Goal: Task Accomplishment & Management: Complete application form

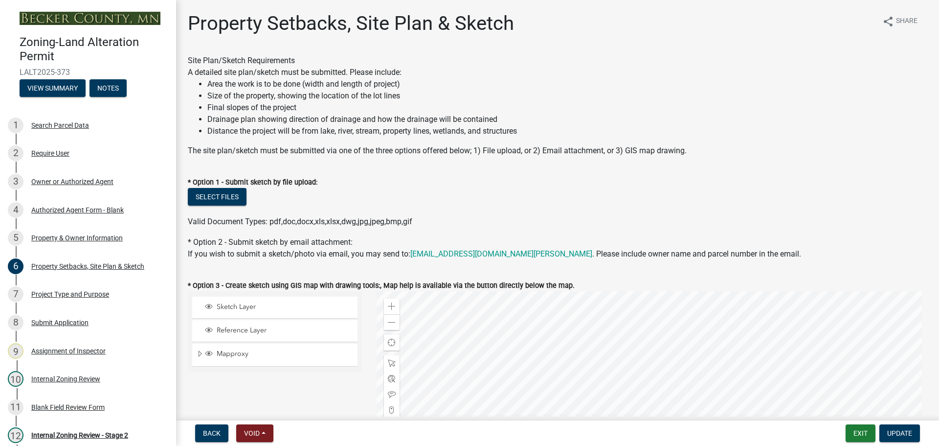
select select "023fca83-4df2-42b9-94ed-3498437255e1"
select select "84ece663-5328-4739-b2f5-2b1393f0600c"
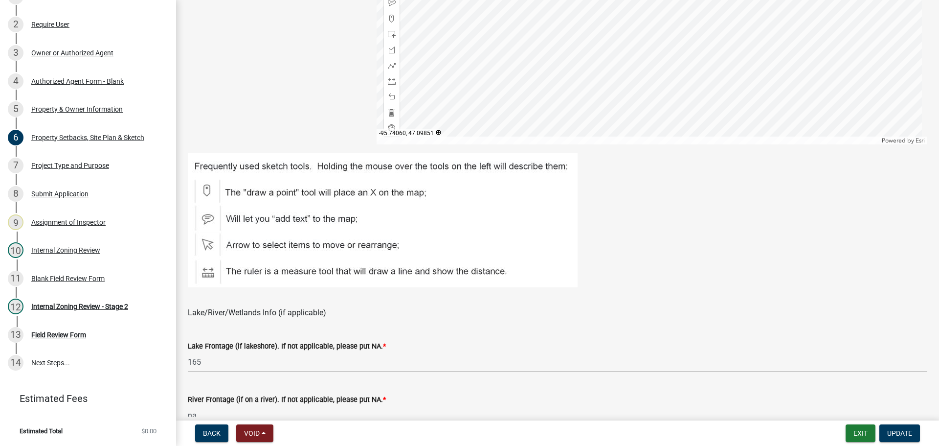
click at [623, 94] on div at bounding box center [652, 22] width 551 height 245
click at [314, 90] on div "Sketch Layer Reference Layer Mapproxy Roads Parcels Lakes Towns Sections Townsh…" at bounding box center [274, 22] width 189 height 245
click at [767, 76] on div at bounding box center [652, 22] width 551 height 245
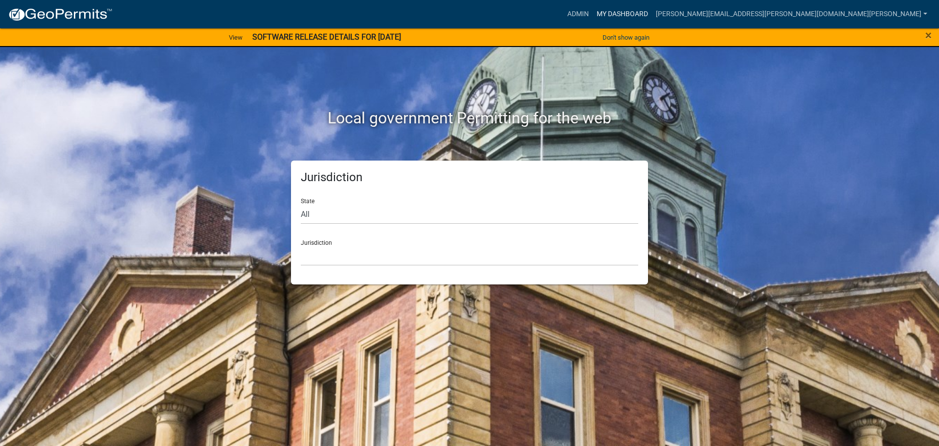
click at [652, 11] on link "My Dashboard" at bounding box center [622, 14] width 59 height 19
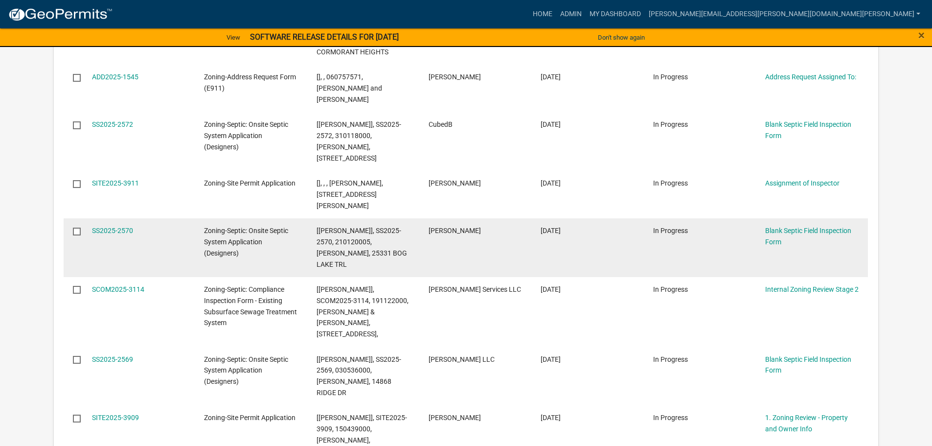
scroll to position [115, 0]
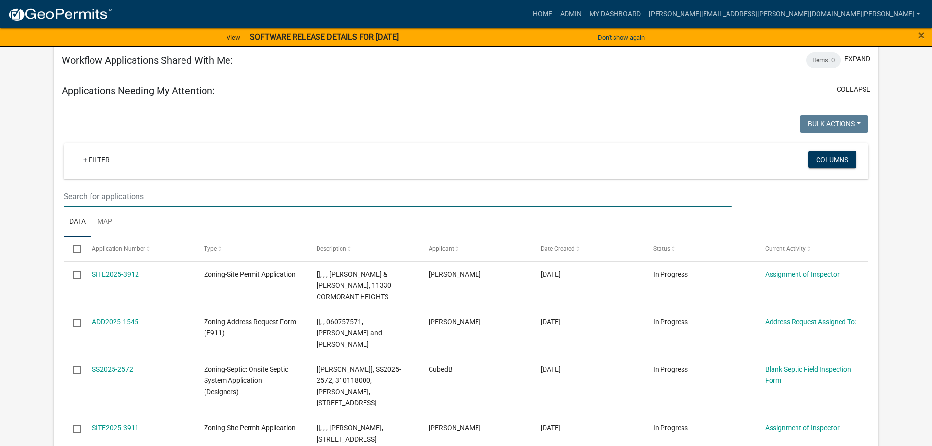
click at [179, 197] on input "text" at bounding box center [398, 196] width 668 height 20
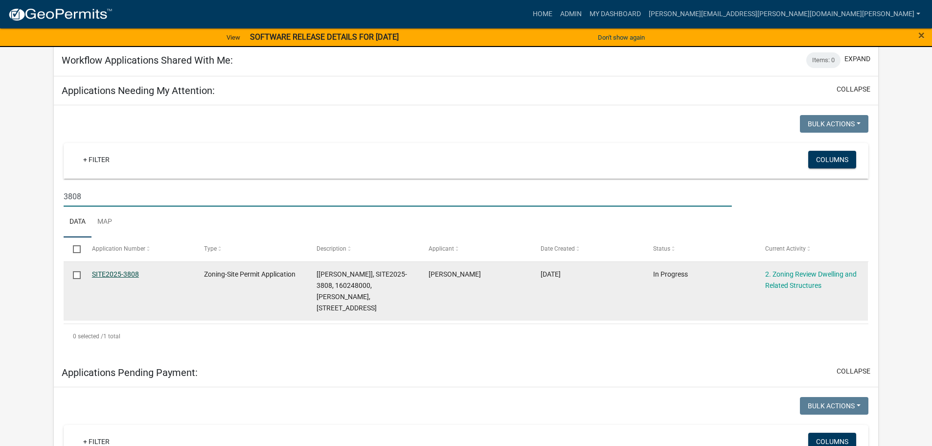
type input "3808"
drag, startPoint x: 133, startPoint y: 275, endPoint x: 161, endPoint y: 305, distance: 41.5
click at [133, 275] on link "SITE2025-3808" at bounding box center [115, 274] width 47 height 8
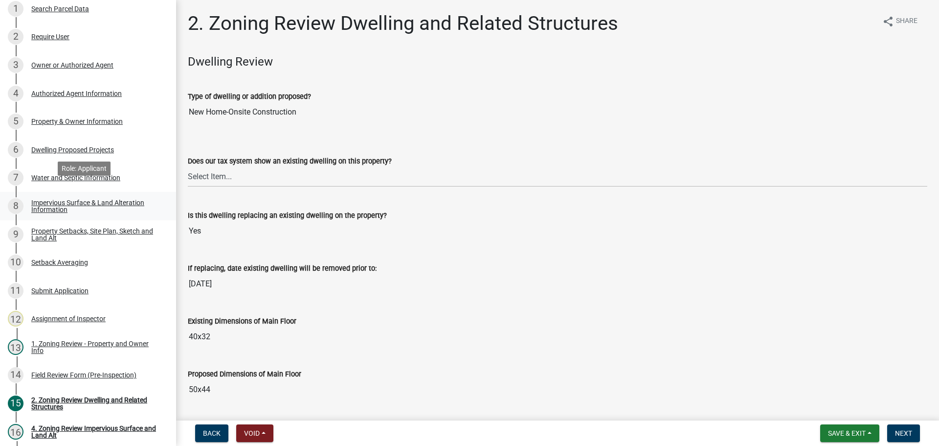
scroll to position [245, 0]
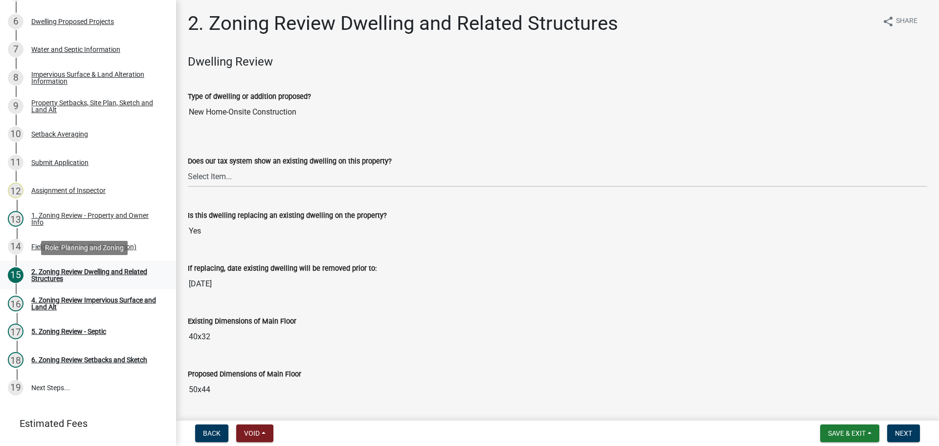
click at [109, 268] on div "2. Zoning Review Dwelling and Related Structures" at bounding box center [95, 275] width 129 height 14
click at [109, 269] on div "2. Zoning Review Dwelling and Related Structures" at bounding box center [95, 275] width 129 height 14
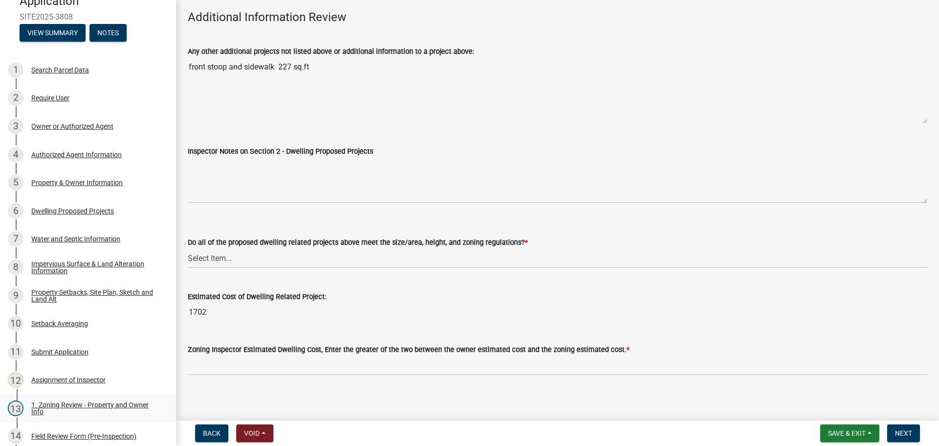
scroll to position [49, 0]
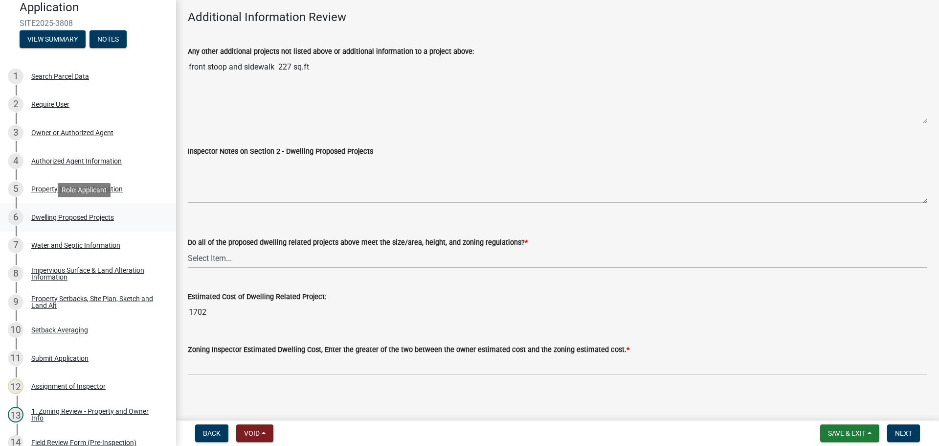
click at [86, 216] on div "Dwelling Proposed Projects" at bounding box center [72, 217] width 83 height 7
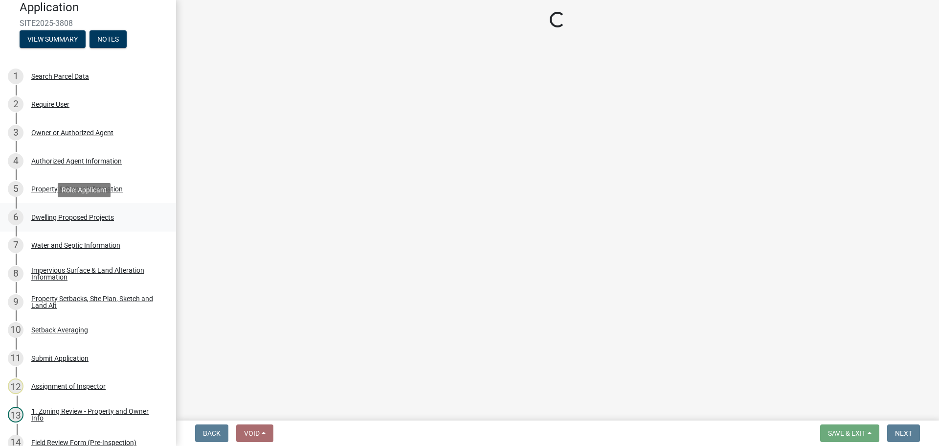
scroll to position [0, 0]
select select "5b8abcc6-67f7-49fb-8f25-c295ccc2b339"
select select "ba56d9f6-ced5-4c38-bdcc-33bfa85ac6de"
select select "59a6fdaa-56b6-4bcd-87b7-d867a7d784e6"
select select "4f5e2784-8c40-49a3-b0e9-8f1a3cbab4f4"
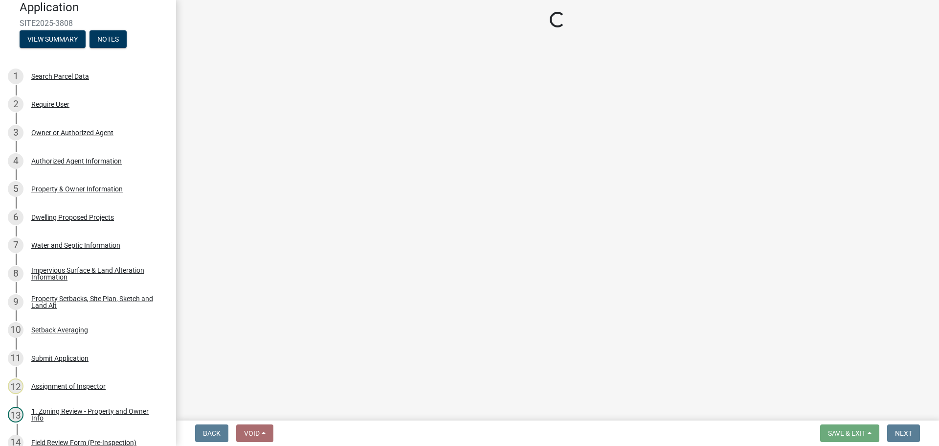
select select "e5b6e178-1d4e-46f3-8fba-19f7851c487a"
select select "ebb33175-329d-4f8e-9ee0-a71ca57f3362"
select select "5dd6cdd5-8b7d-4534-b791-478230f7b8b7"
select select "638dddef-31f4-4d73-b0b5-0ffc7b344434"
select select "0c863e3c-258e-4b1d-9985-47500660ce44"
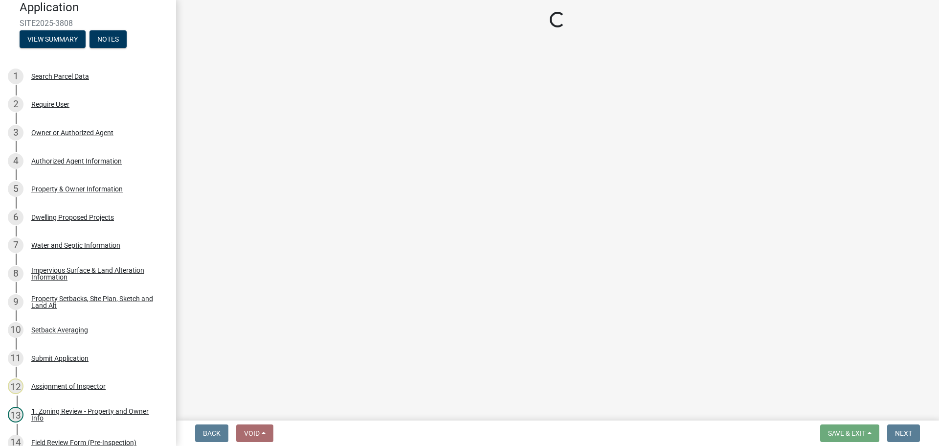
select select "8786fdd2-7f96-462d-8069-e958fae6b9a0"
select select "a887a9bc-9b58-4ef9-9f6c-26d275076554"
select select "95a588f5-1928-44cb-95cb-f3dde79564ff"
select select "5c3531b8-bc96-4b07-92f8-845cfe46d7fc"
select select "8e4dc0e1-7dfa-4afc-85b9-5ad40795f204"
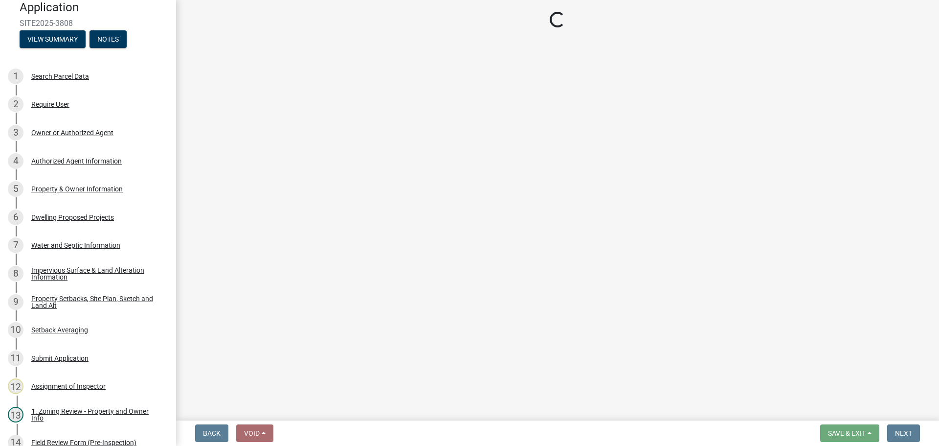
select select "ffb5c059-616d-4e71-8b5a-0d232edbecbf"
select select "dc6230dd-bdad-407f-bef0-b6909629af6d"
select select "7f420323-49a9-4fd0-9441-05b3dc777552"
select select "5c09849d-e6b9-47b1-a1e4-7038f384c9b1"
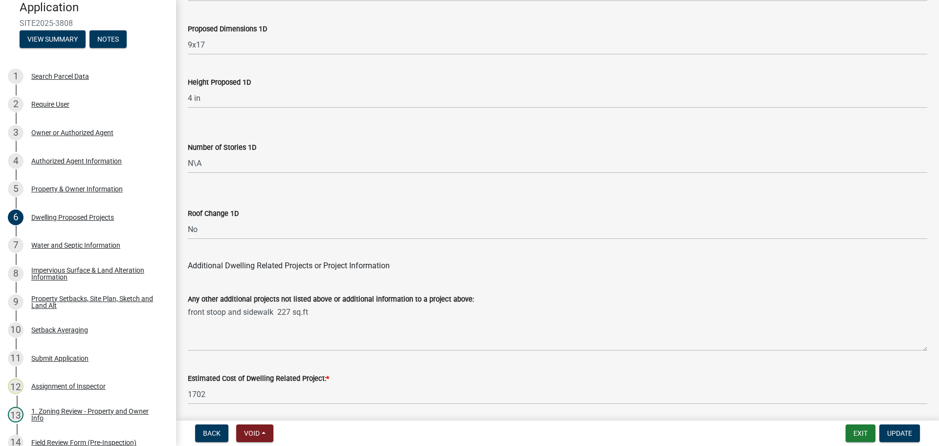
scroll to position [2345, 0]
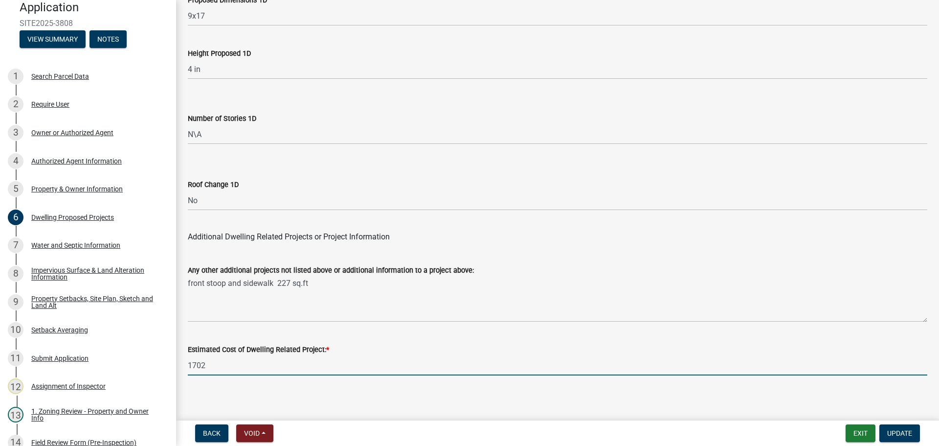
click at [210, 359] on input "1702" at bounding box center [557, 365] width 739 height 20
drag, startPoint x: 213, startPoint y: 359, endPoint x: 179, endPoint y: 359, distance: 33.7
click at [100, 295] on div "Property Setbacks, Site Plan, Sketch and Land Alt" at bounding box center [95, 302] width 129 height 14
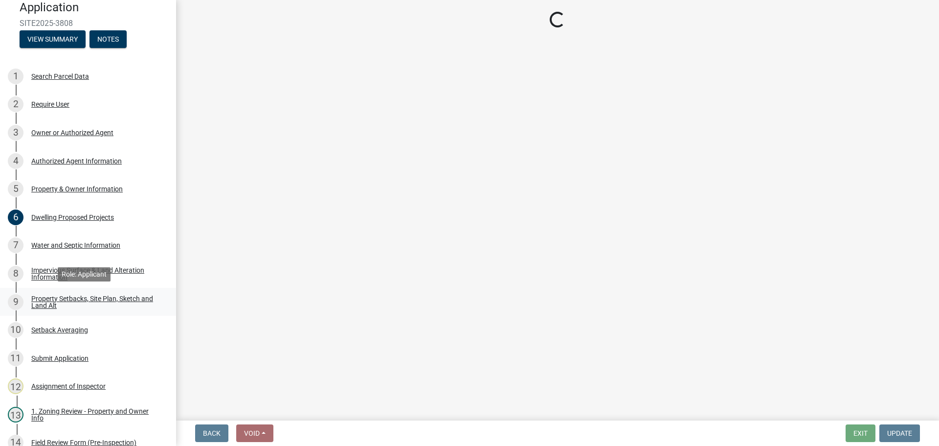
scroll to position [0, 0]
select select "7b13c63f-e699-4112-b373-98fbd28ec536"
select select "b827d36a-50e8-40dd-aeaa-a80d5c176b31"
select select "b56a4575-9846-47cf-8067-c59a4853da22"
select select "12f785fb-c378-4b18-841c-21c73dc99083"
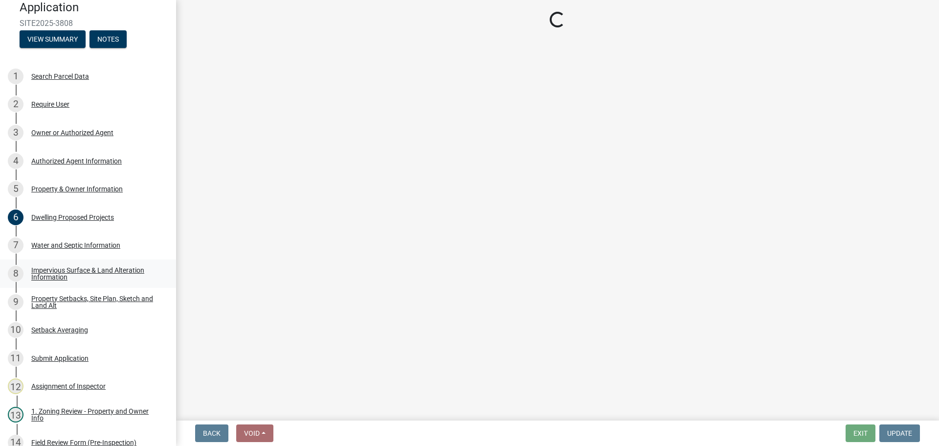
select select "e8ab2dc3-aa3f-46f3-9b4a-37eb25ad84af"
select select "27b2a8b4-abf6-463e-8c0c-7c5d2b4fe26f"
select select "5ad4ab64-b44e-481c-9000-9e5907aa74e1"
select select "e019de12-4845-45f2-ad10-5fb76eee0e55"
select select "c8b8ea71-7088-4e87-a493-7bc88cc2835b"
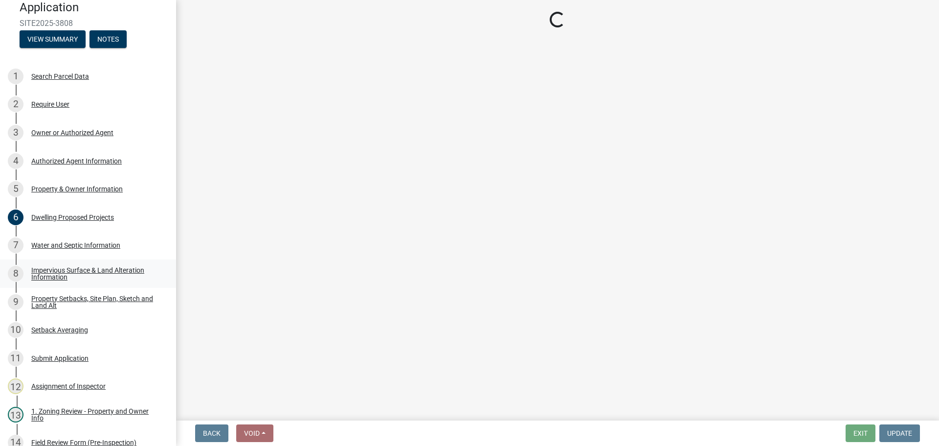
select select "d6c1d38b-8561-4345-845e-72dfbb0578a1"
select select "f51aecae-0421-4f67-bd2d-0cff8a85c7cd"
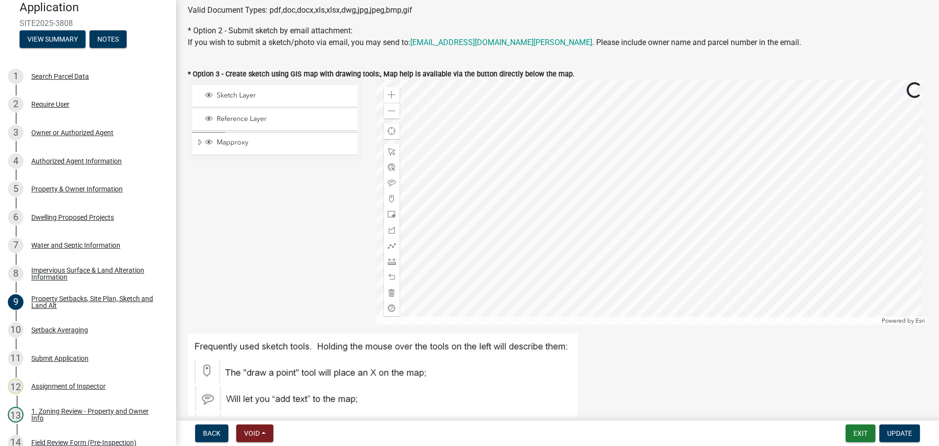
scroll to position [293, 0]
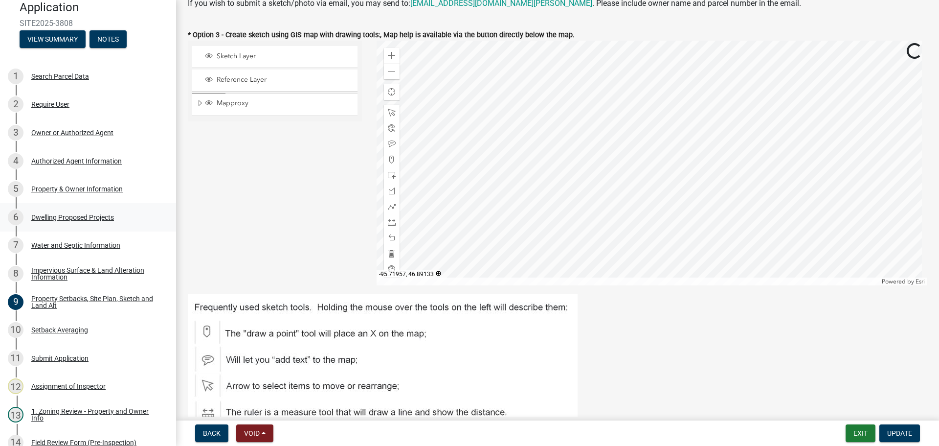
click at [86, 214] on div "Dwelling Proposed Projects" at bounding box center [72, 217] width 83 height 7
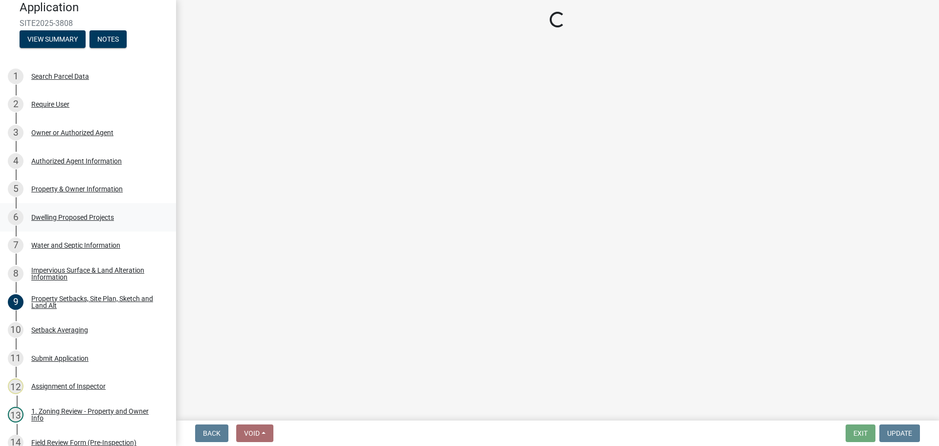
scroll to position [0, 0]
select select "5b8abcc6-67f7-49fb-8f25-c295ccc2b339"
select select "ba56d9f6-ced5-4c38-bdcc-33bfa85ac6de"
select select "59a6fdaa-56b6-4bcd-87b7-d867a7d784e6"
select select "4f5e2784-8c40-49a3-b0e9-8f1a3cbab4f4"
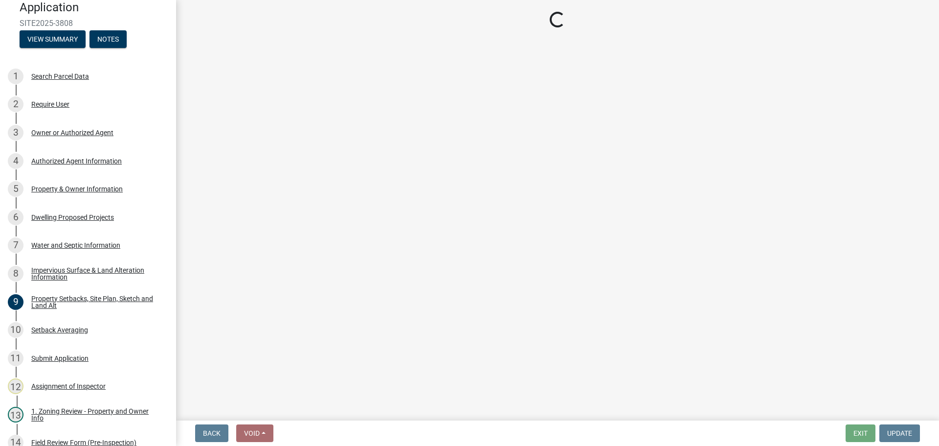
select select "e5b6e178-1d4e-46f3-8fba-19f7851c487a"
select select "ebb33175-329d-4f8e-9ee0-a71ca57f3362"
select select "5dd6cdd5-8b7d-4534-b791-478230f7b8b7"
select select "638dddef-31f4-4d73-b0b5-0ffc7b344434"
select select "0c863e3c-258e-4b1d-9985-47500660ce44"
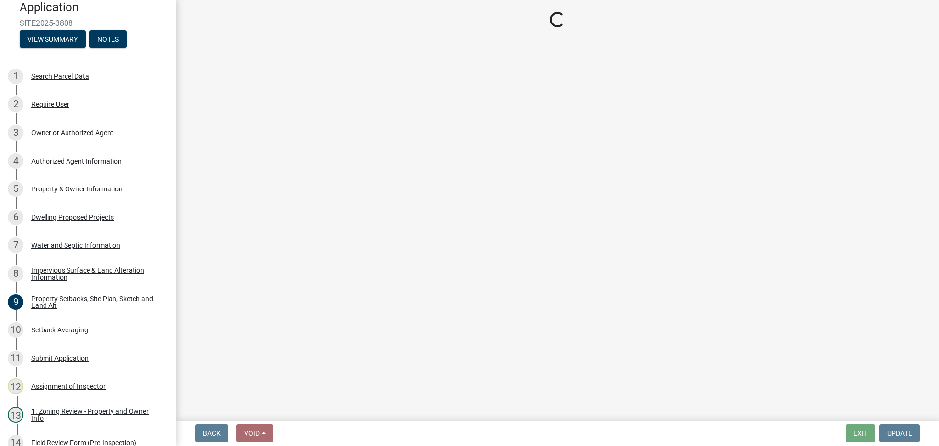
select select "8786fdd2-7f96-462d-8069-e958fae6b9a0"
select select "a887a9bc-9b58-4ef9-9f6c-26d275076554"
select select "95a588f5-1928-44cb-95cb-f3dde79564ff"
select select "5c3531b8-bc96-4b07-92f8-845cfe46d7fc"
select select "8e4dc0e1-7dfa-4afc-85b9-5ad40795f204"
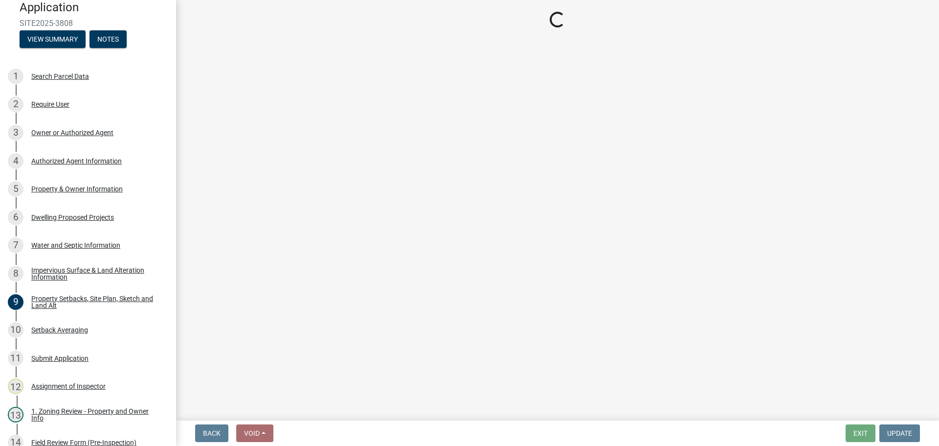
select select "ffb5c059-616d-4e71-8b5a-0d232edbecbf"
select select "dc6230dd-bdad-407f-bef0-b6909629af6d"
select select "7f420323-49a9-4fd0-9441-05b3dc777552"
select select "5c09849d-e6b9-47b1-a1e4-7038f384c9b1"
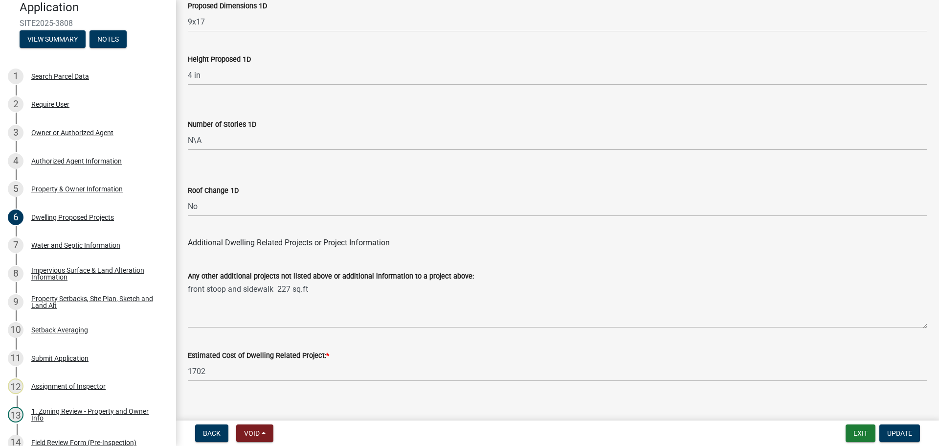
scroll to position [2345, 0]
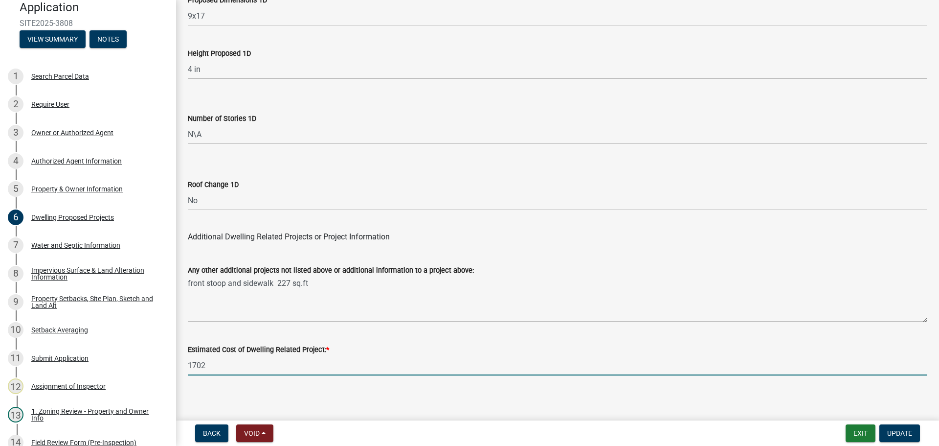
drag, startPoint x: 214, startPoint y: 358, endPoint x: 184, endPoint y: 357, distance: 29.4
click at [184, 357] on div "Estimated Cost of Dwelling Related Project: * 1702" at bounding box center [557, 352] width 754 height 45
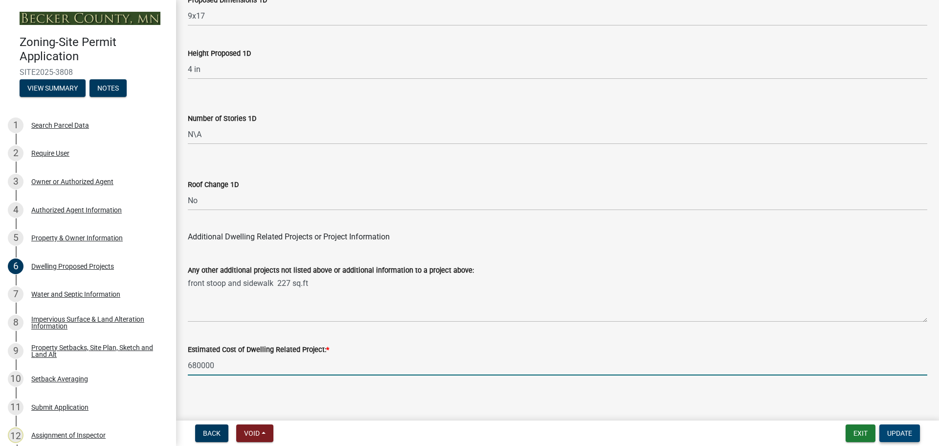
type input "680000"
click at [897, 430] on span "Update" at bounding box center [899, 433] width 25 height 8
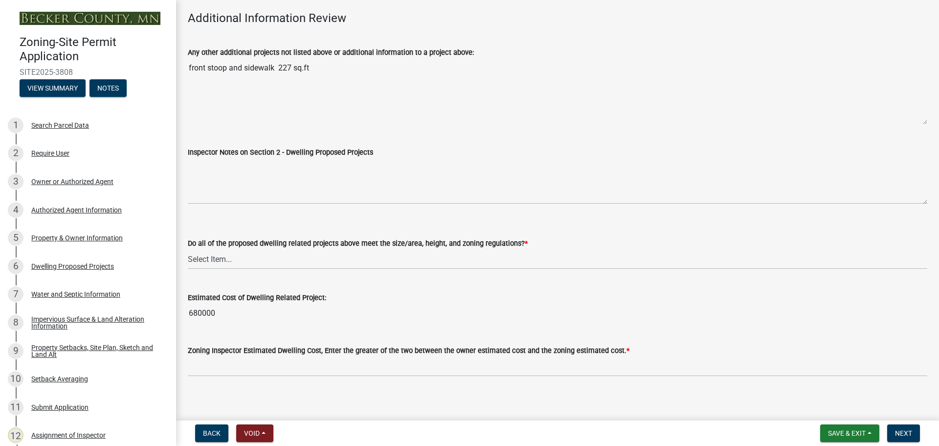
scroll to position [2570, 0]
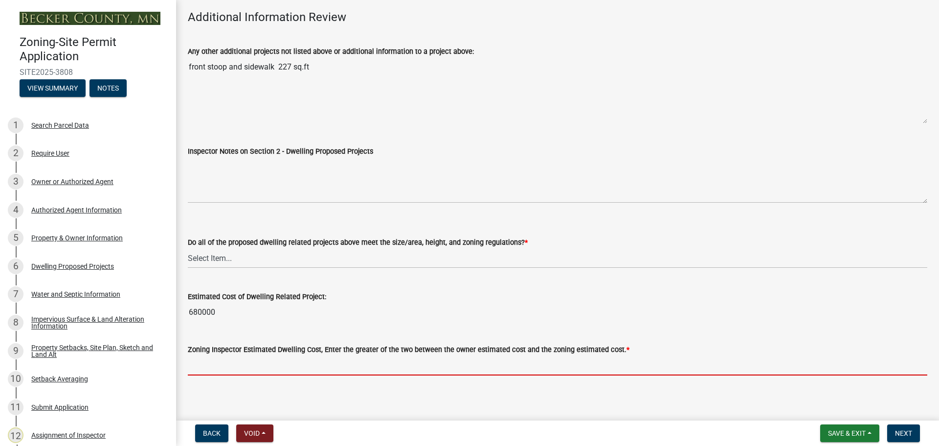
click at [298, 364] on input "text" at bounding box center [557, 365] width 739 height 20
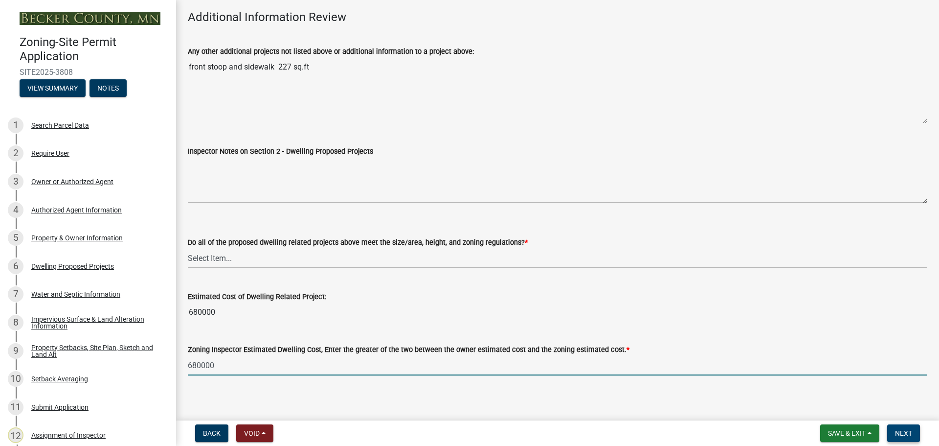
type input "680000"
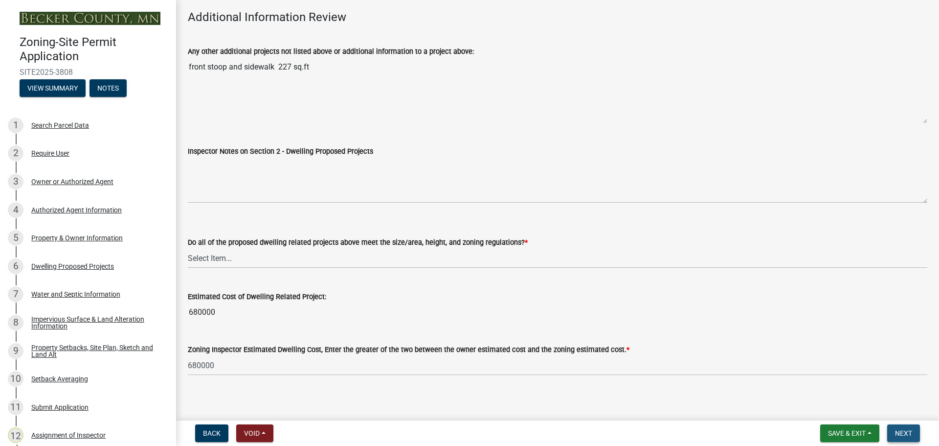
click at [903, 430] on span "Next" at bounding box center [903, 433] width 17 height 8
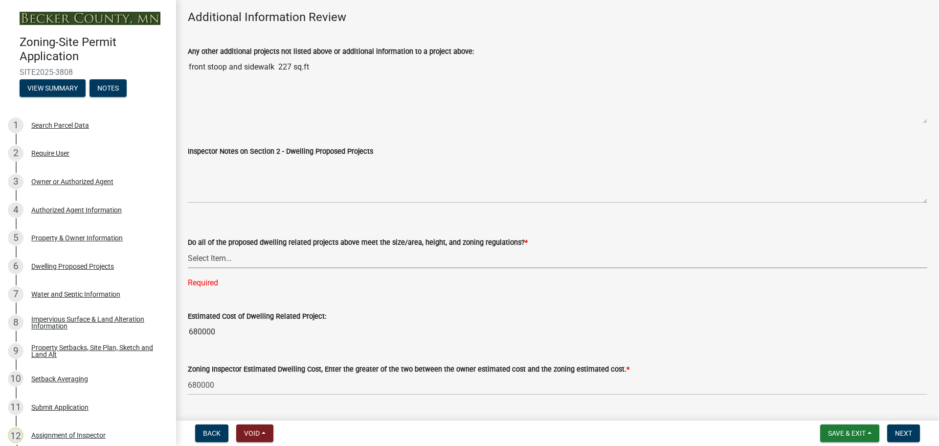
click at [221, 252] on select "Select Item... Yes No" at bounding box center [557, 258] width 739 height 20
click at [188, 248] on select "Select Item... Yes No" at bounding box center [557, 258] width 739 height 20
select select "583413f8-e9f7-4a70-8fe6-066f5b429c7e"
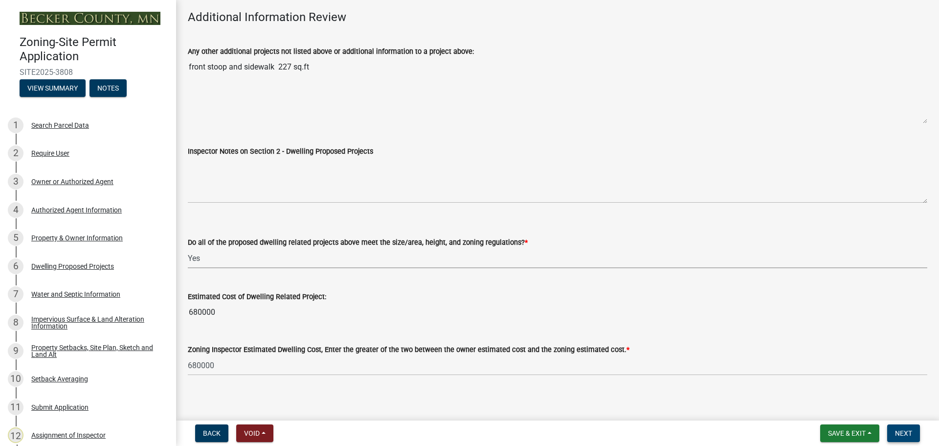
click at [912, 433] on span "Next" at bounding box center [903, 433] width 17 height 8
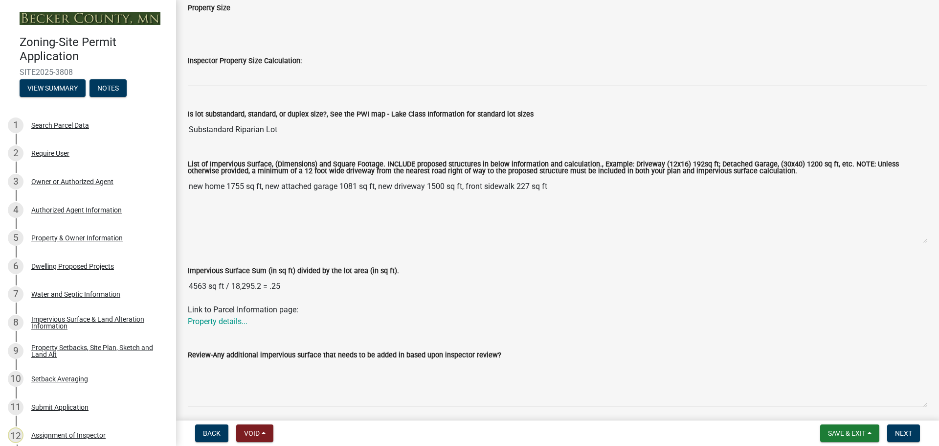
scroll to position [49, 0]
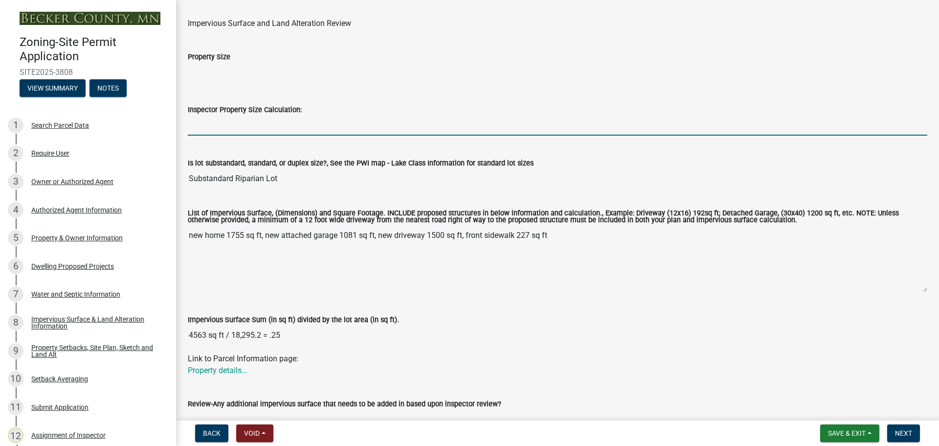
click at [253, 121] on input "Inspector Property Size Calculation:" at bounding box center [557, 125] width 739 height 20
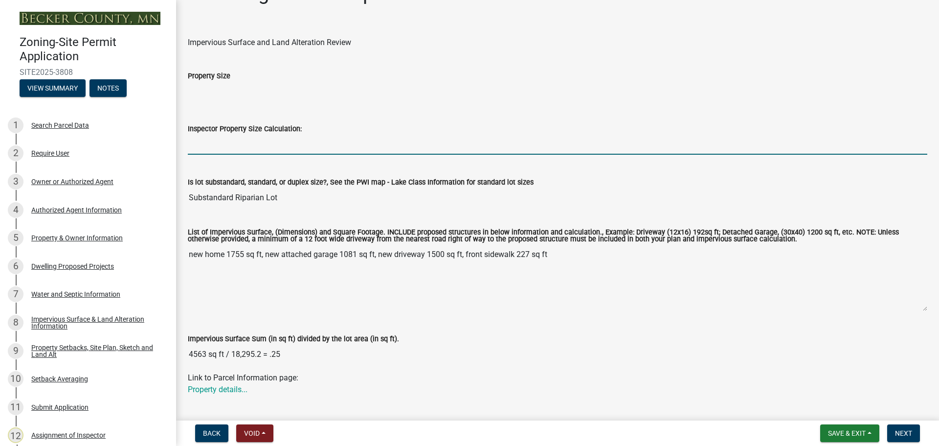
scroll to position [14, 0]
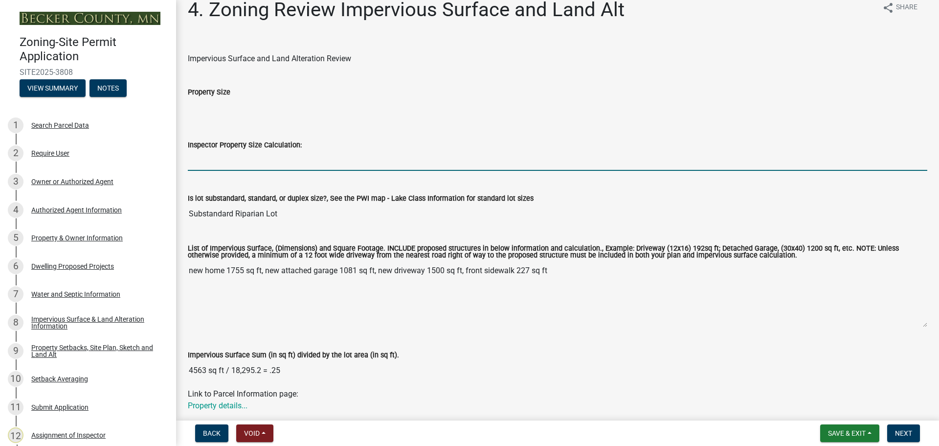
click at [397, 91] on div "Property Size" at bounding box center [557, 92] width 739 height 12
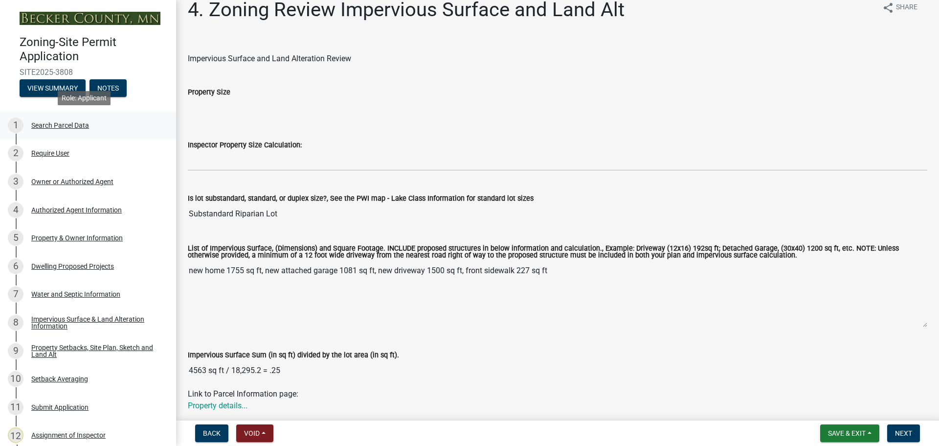
click at [61, 122] on div "Search Parcel Data" at bounding box center [60, 125] width 58 height 7
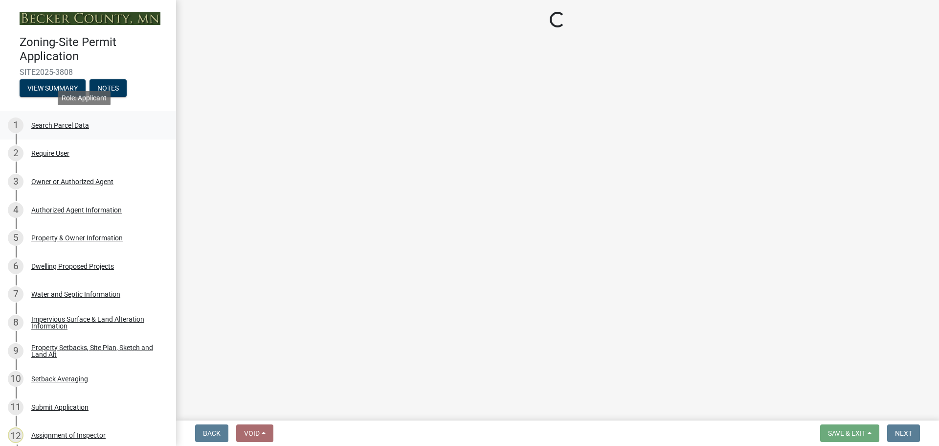
scroll to position [0, 0]
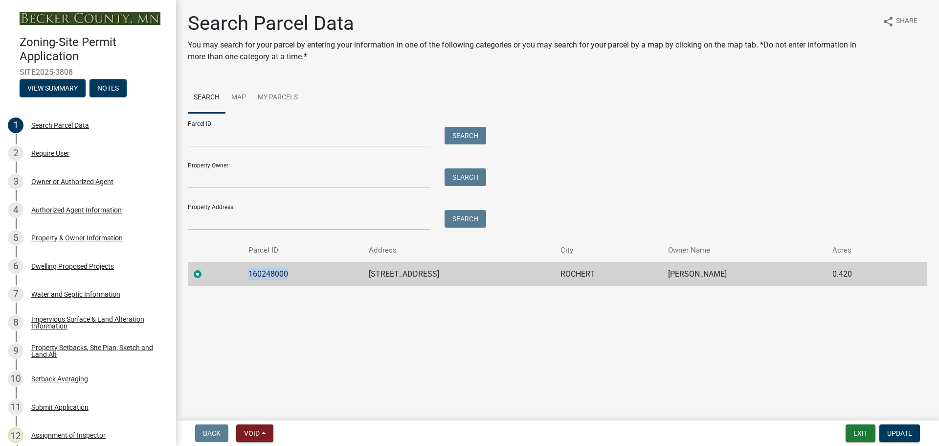
drag, startPoint x: 295, startPoint y: 273, endPoint x: 243, endPoint y: 267, distance: 52.3
click at [243, 267] on tr "160248000 22019 CO HWY 32 ROCHERT [PERSON_NAME] 0.420" at bounding box center [557, 274] width 739 height 24
copy td "160248000"
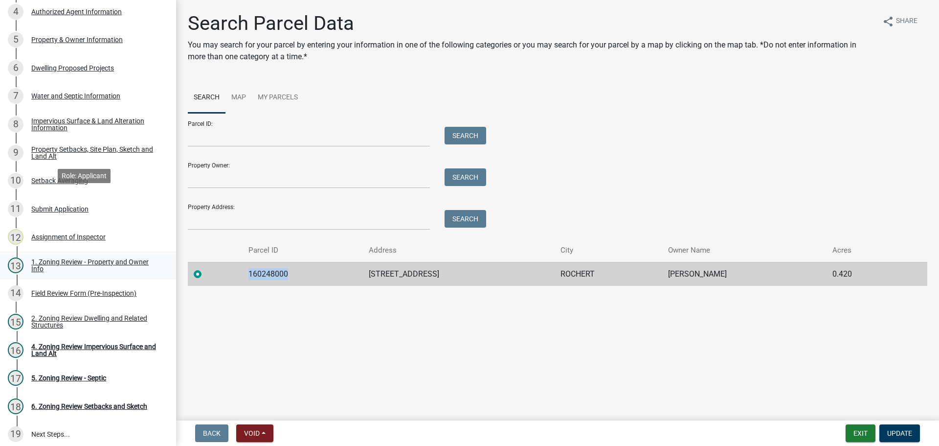
scroll to position [269, 0]
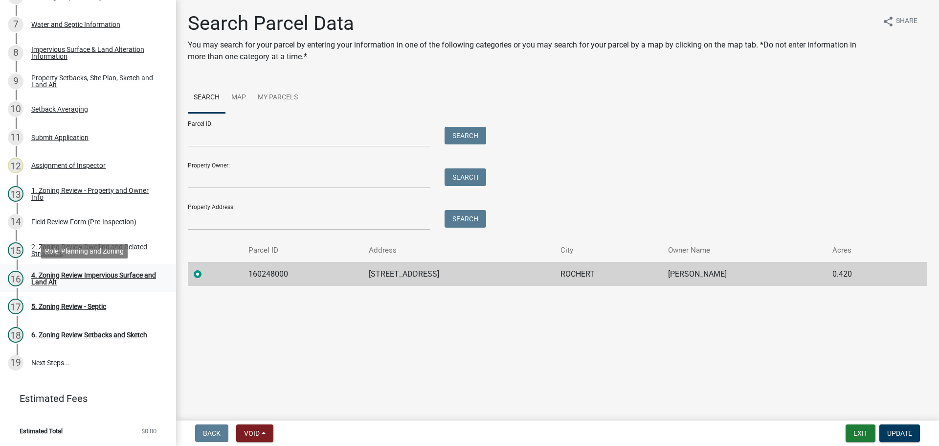
click at [80, 271] on div "4. Zoning Review Impervious Surface and Land Alt" at bounding box center [95, 278] width 129 height 14
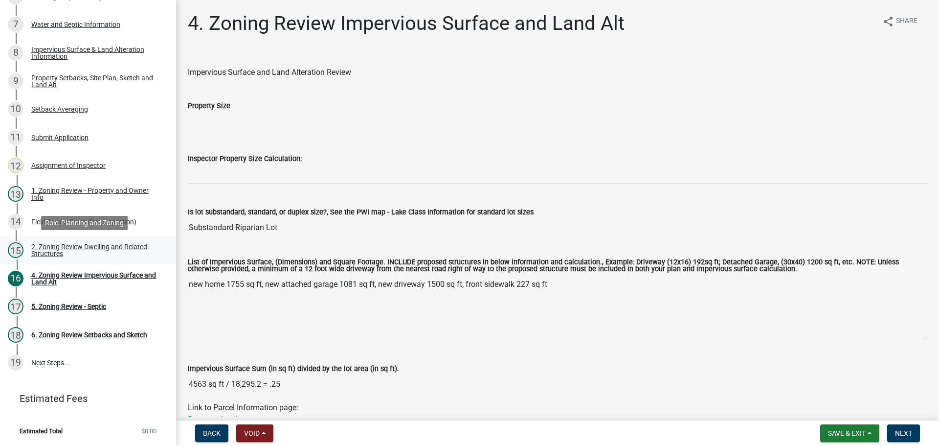
click at [89, 245] on div "2. Zoning Review Dwelling and Related Structures" at bounding box center [95, 250] width 129 height 14
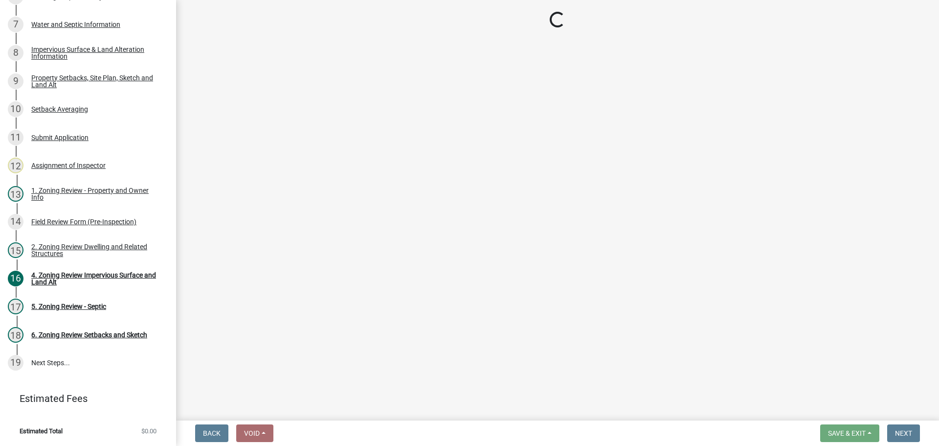
select select "583413f8-e9f7-4a70-8fe6-066f5b429c7e"
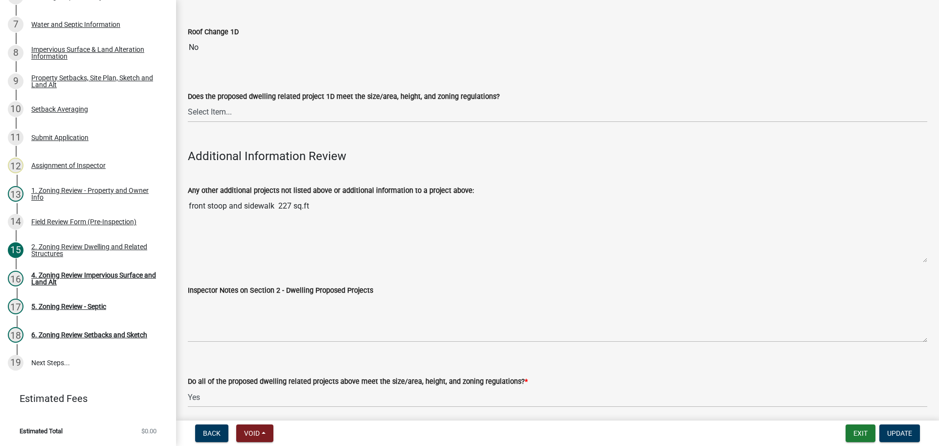
scroll to position [2570, 0]
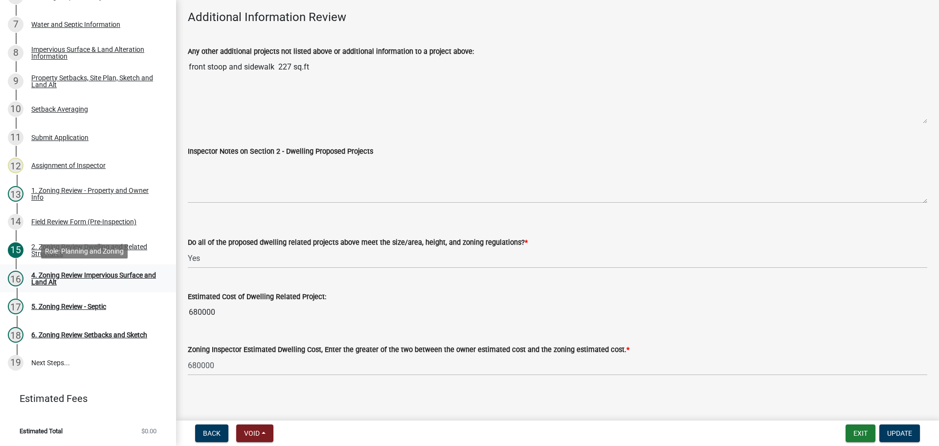
click at [83, 272] on div "4. Zoning Review Impervious Surface and Land Alt" at bounding box center [95, 278] width 129 height 14
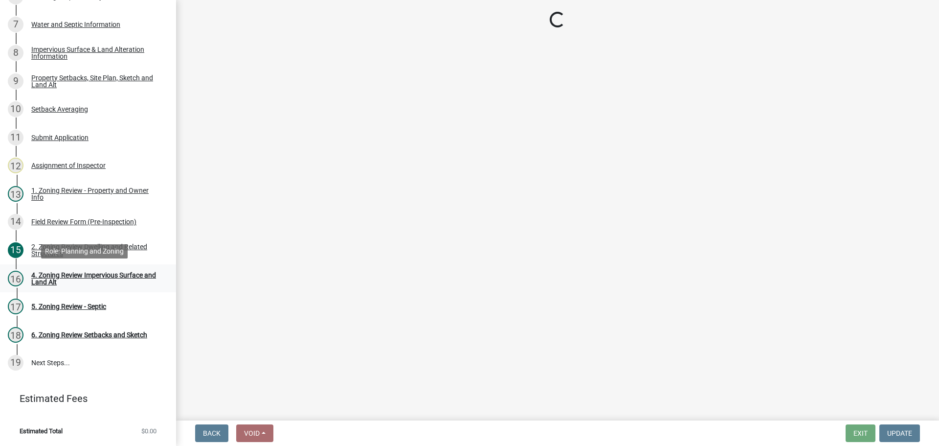
scroll to position [0, 0]
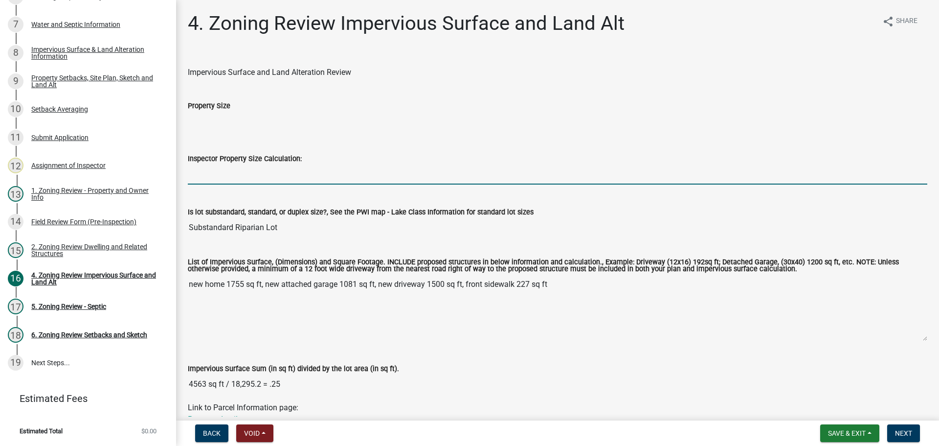
click at [242, 167] on input "Inspector Property Size Calculation:" at bounding box center [557, 174] width 739 height 20
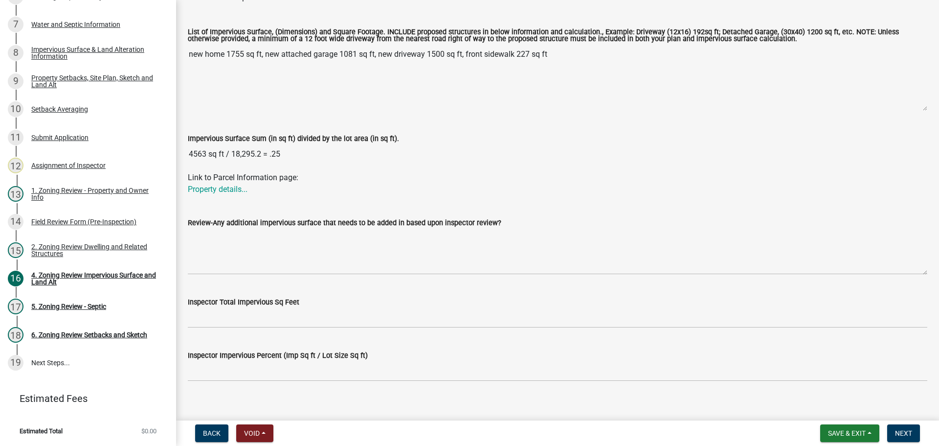
scroll to position [245, 0]
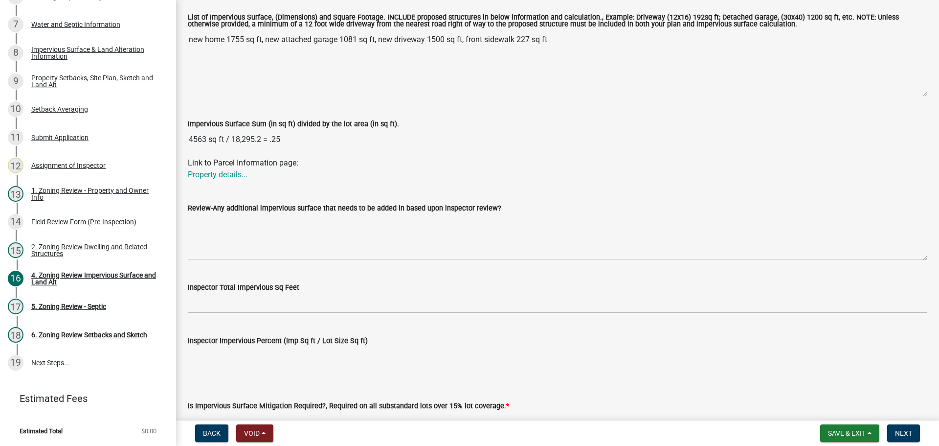
type input ".42"
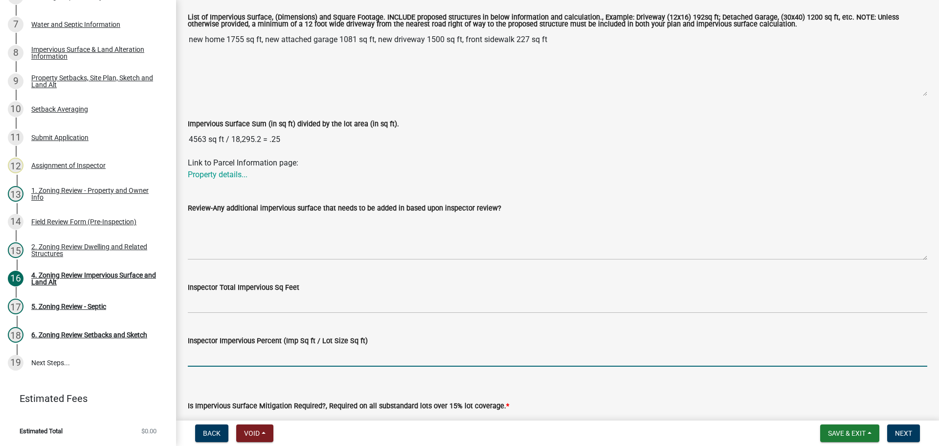
click at [219, 352] on input "Inspector Impervious Percent (Imp Sq ft / Lot Size Sq ft)" at bounding box center [557, 356] width 739 height 20
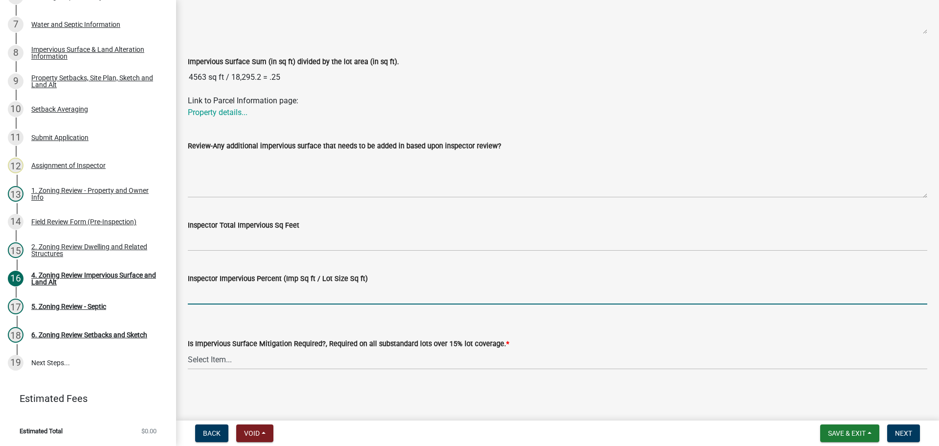
scroll to position [209, 0]
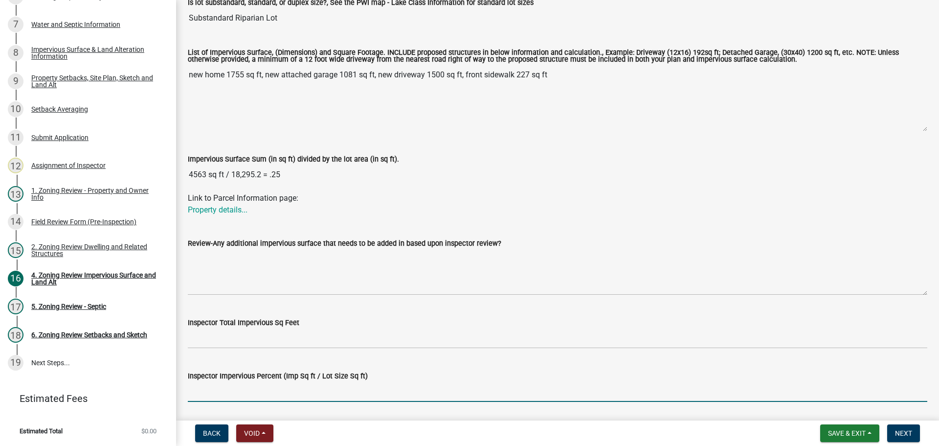
click at [239, 391] on input "Inspector Impervious Percent (Imp Sq ft / Lot Size Sq ft)" at bounding box center [557, 391] width 739 height 20
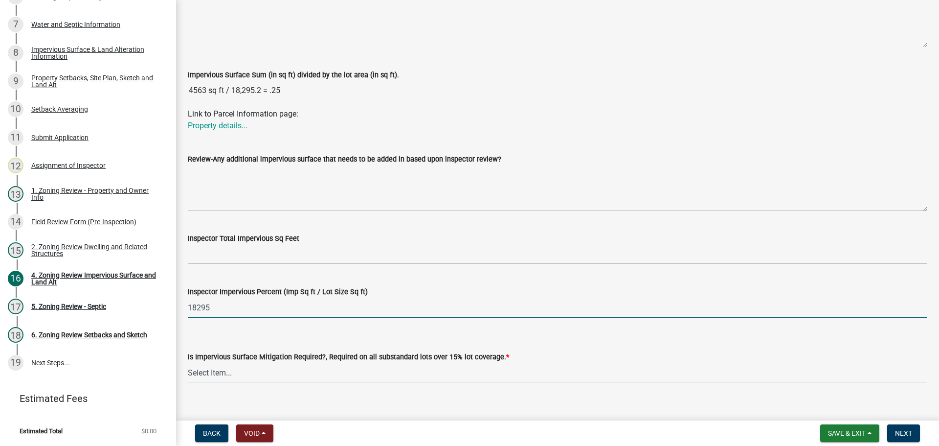
scroll to position [307, 0]
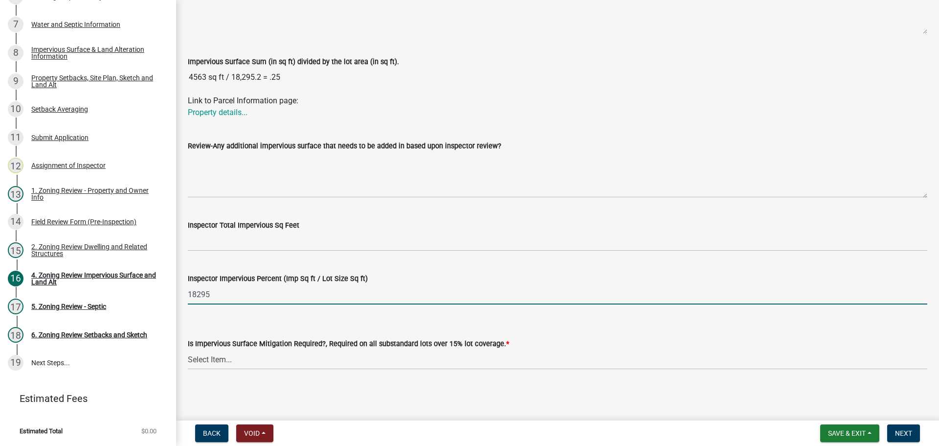
type input "18295"
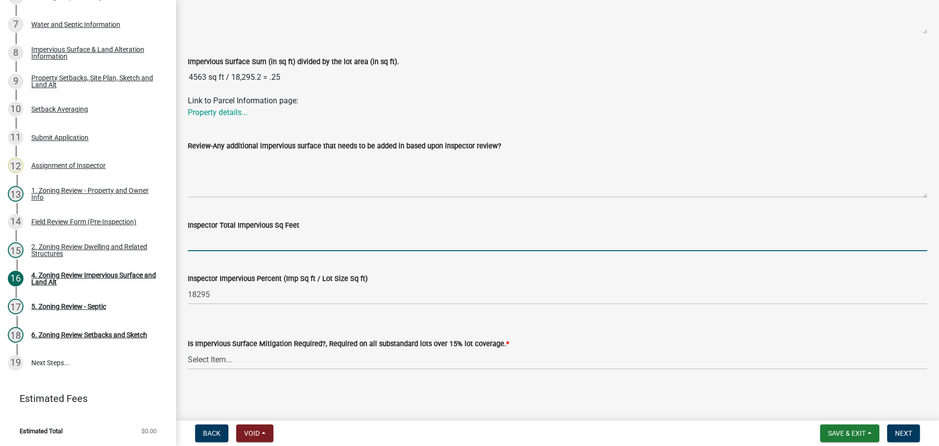
click at [227, 244] on input "Inspector Total Impervious Sq Feet" at bounding box center [557, 241] width 739 height 20
type input "4563"
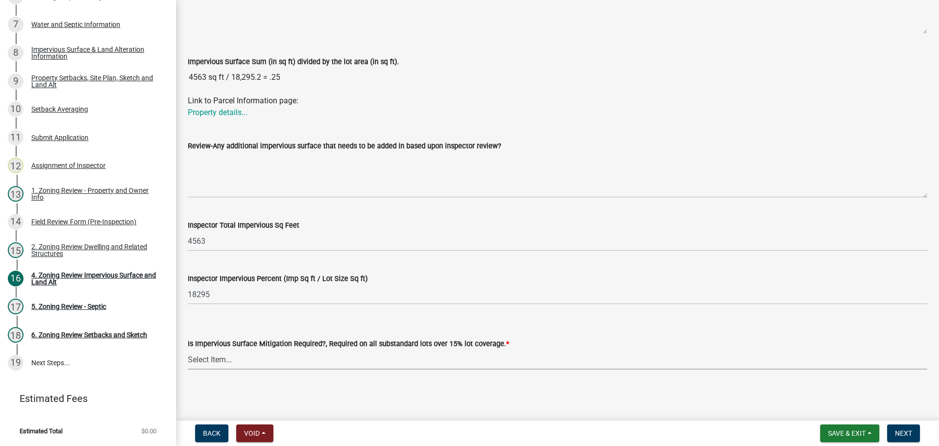
drag, startPoint x: 213, startPoint y: 359, endPoint x: 226, endPoint y: 352, distance: 15.8
click at [213, 359] on select "Select Item... Yes- Over 15% substandard lot coverage No N/A" at bounding box center [557, 359] width 739 height 20
click at [215, 355] on select "Select Item... Yes- Over 15% substandard lot coverage No N/A" at bounding box center [557, 359] width 739 height 20
click at [188, 349] on select "Select Item... Yes- Over 15% substandard lot coverage No N/A" at bounding box center [557, 359] width 739 height 20
select select "e01e6f83-540c-4684-94c6-de0fe38ded07"
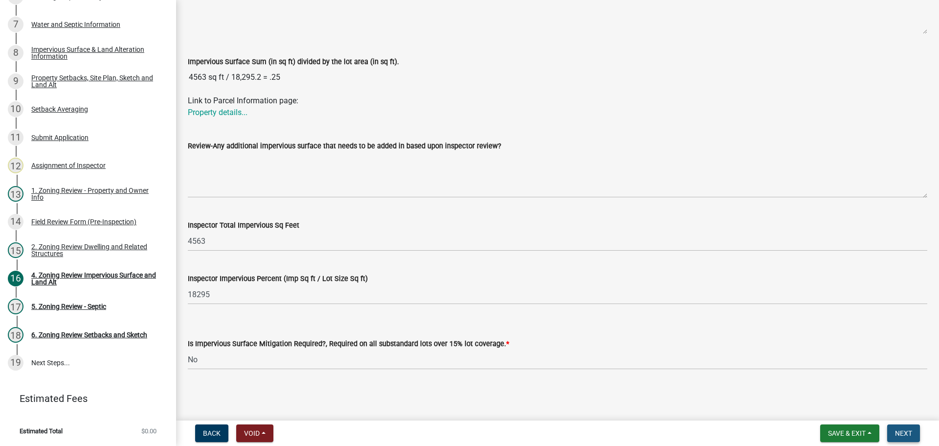
click at [906, 427] on button "Next" at bounding box center [903, 433] width 33 height 18
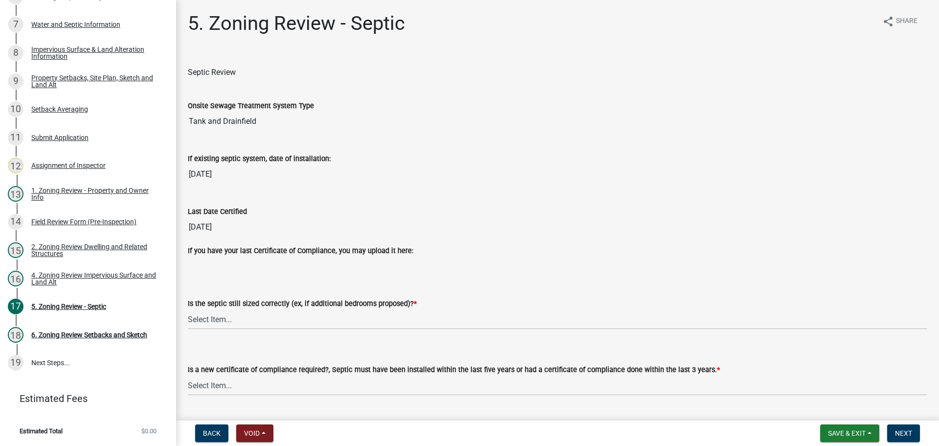
scroll to position [49, 0]
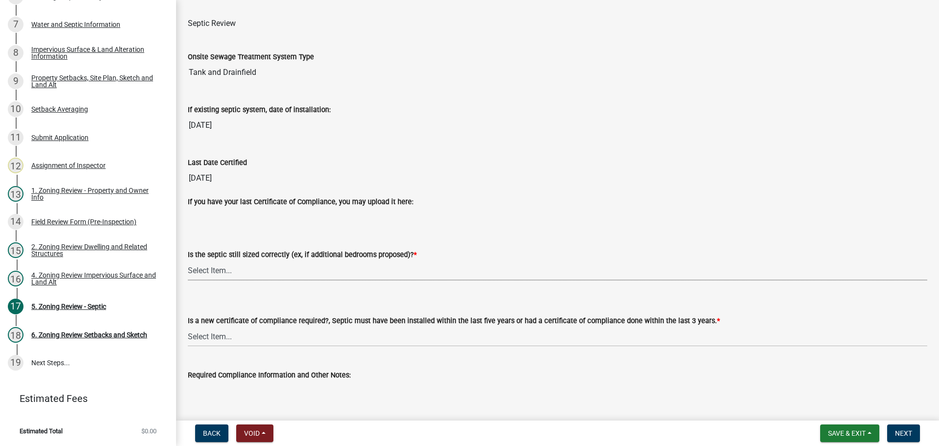
click at [217, 268] on select "Select Item... Yes No N/A" at bounding box center [557, 270] width 739 height 20
click at [188, 260] on select "Select Item... Yes No N/A" at bounding box center [557, 270] width 739 height 20
click at [196, 270] on select "Select Item... Yes No N/A" at bounding box center [557, 270] width 739 height 20
click at [188, 260] on select "Select Item... Yes No N/A" at bounding box center [557, 270] width 739 height 20
select select "ffe0288f-179d-446d-9dfb-ee21a688edc6"
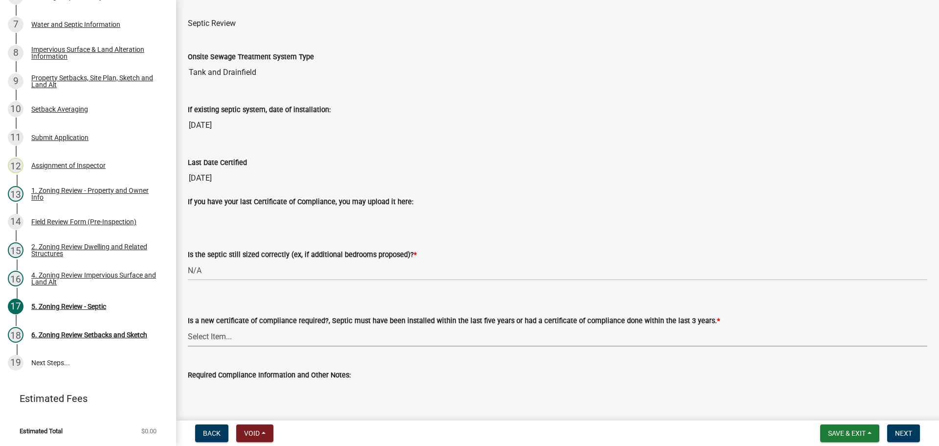
click at [222, 342] on select "Select Item... Yes No" at bounding box center [557, 336] width 739 height 20
click at [221, 332] on select "Select Item... Yes No" at bounding box center [557, 336] width 739 height 20
drag, startPoint x: 228, startPoint y: 333, endPoint x: 230, endPoint y: 342, distance: 10.0
click at [228, 333] on select "Select Item... Yes No" at bounding box center [557, 336] width 739 height 20
click at [188, 326] on select "Select Item... Yes No" at bounding box center [557, 336] width 739 height 20
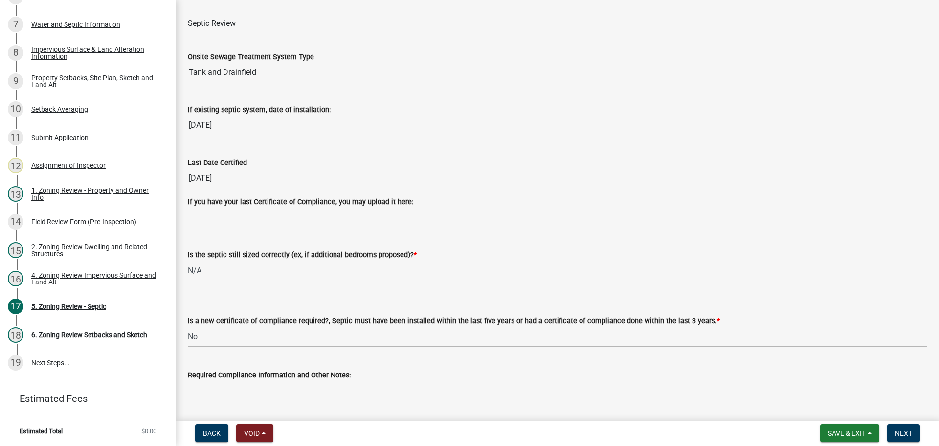
select select "2fd537d7-74b1-4ff9-a84c-837cf5598f43"
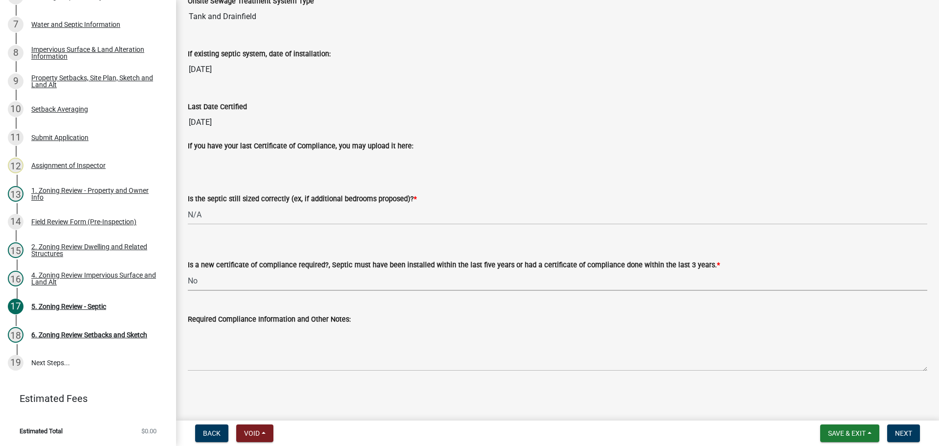
scroll to position [105, 0]
click at [912, 427] on button "Next" at bounding box center [903, 433] width 33 height 18
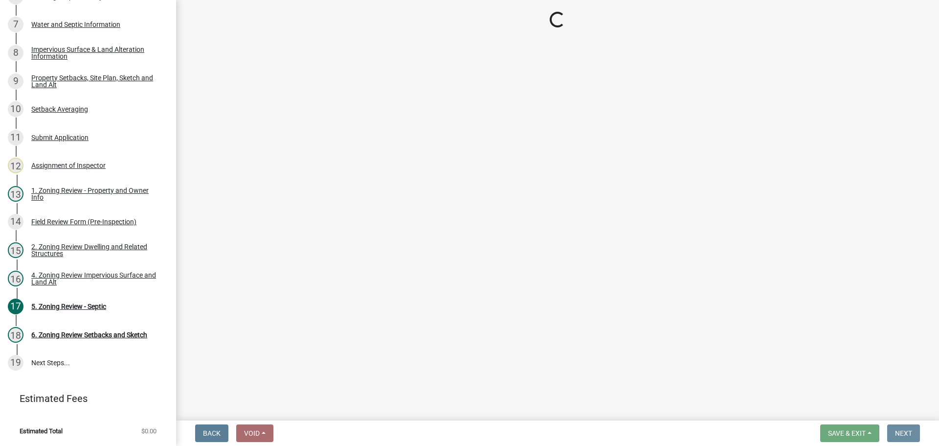
scroll to position [0, 0]
click at [62, 108] on div "Setback Averaging" at bounding box center [59, 109] width 57 height 7
select select "329572f6-75bd-4676-be69-7dda04ea5a2b"
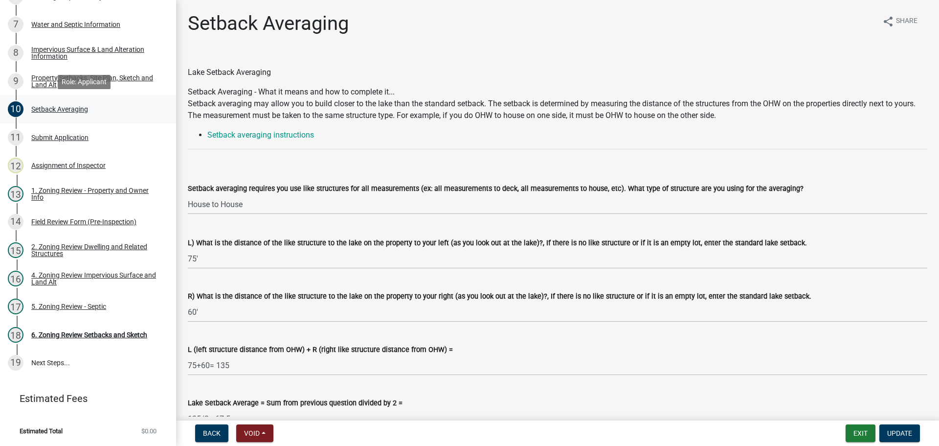
click at [68, 107] on div "Setback Averaging" at bounding box center [59, 109] width 57 height 7
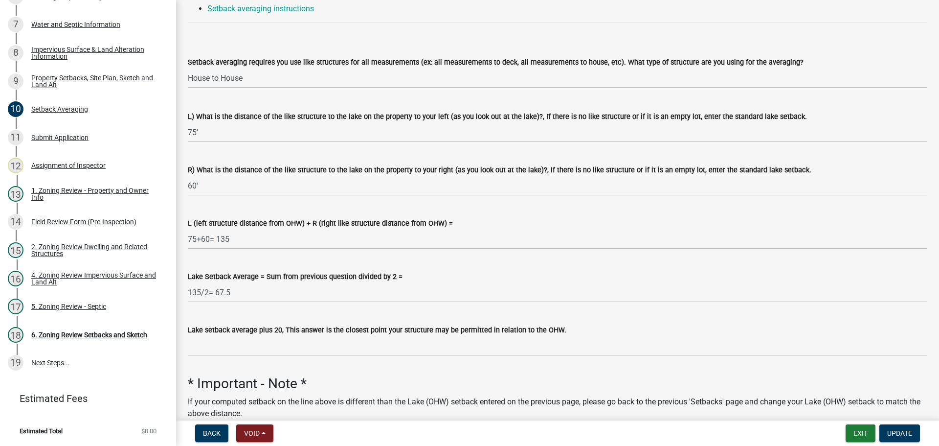
scroll to position [147, 0]
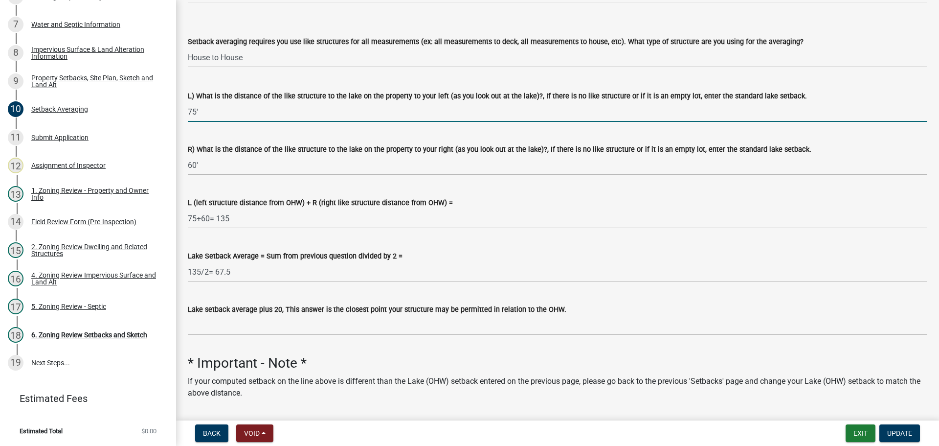
drag, startPoint x: 202, startPoint y: 111, endPoint x: 185, endPoint y: 111, distance: 17.1
click at [185, 111] on div "L) What is the distance of the like structure to the lake on the property to yo…" at bounding box center [557, 98] width 754 height 45
type input "88"
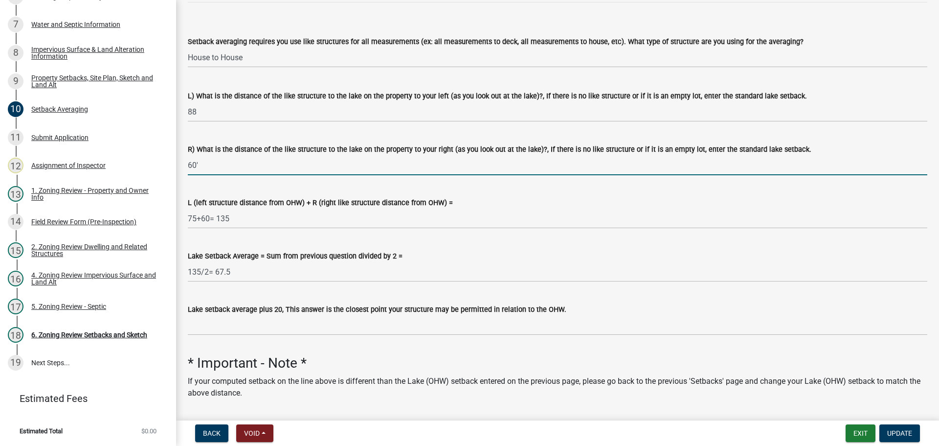
drag, startPoint x: 208, startPoint y: 171, endPoint x: 174, endPoint y: 166, distance: 34.6
click at [174, 166] on div "Zoning-Site Permit Application SITE2025-3808 View Summary Notes 1 Search Parcel…" at bounding box center [469, 223] width 939 height 446
type input "71"
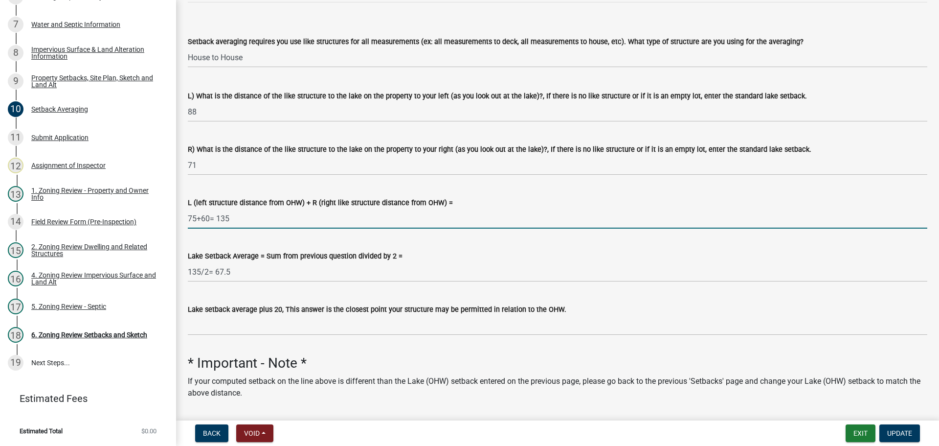
drag, startPoint x: 236, startPoint y: 217, endPoint x: 184, endPoint y: 215, distance: 52.4
click at [184, 215] on div "L (left structure distance from OHW) + R (right like structure distance from OH…" at bounding box center [557, 205] width 754 height 45
type input "159"
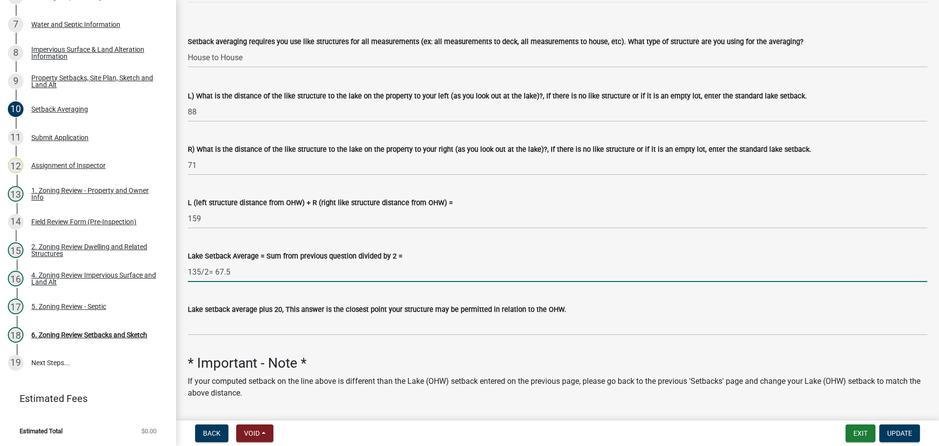
drag, startPoint x: 233, startPoint y: 271, endPoint x: 187, endPoint y: 273, distance: 46.0
click at [187, 273] on div "Lake Setback Average = Sum from previous question divided by 2 = 135/2= 67.5" at bounding box center [557, 258] width 754 height 45
drag, startPoint x: 212, startPoint y: 270, endPoint x: 181, endPoint y: 271, distance: 31.3
click at [181, 271] on div "Lake Setback Average = Sum from previous question divided by 2 = 159" at bounding box center [557, 258] width 754 height 45
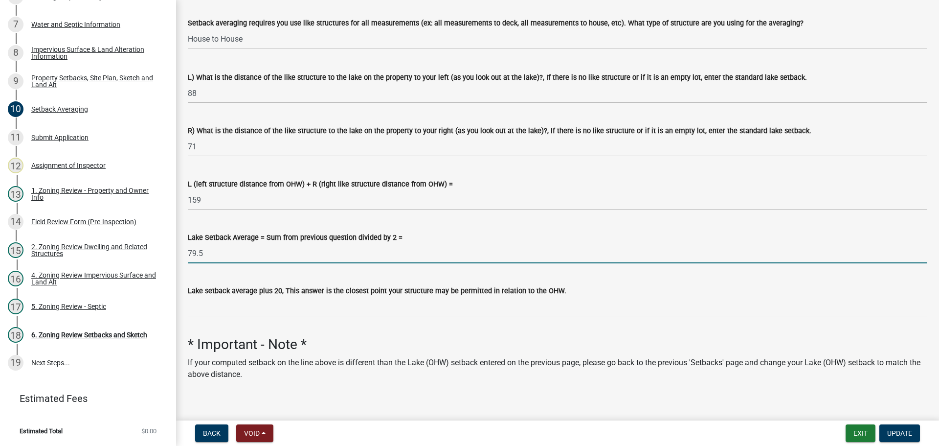
scroll to position [175, 0]
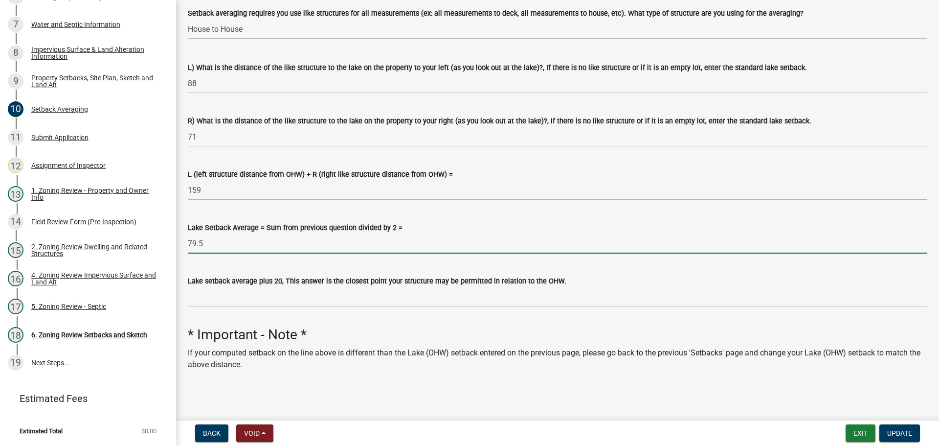
type input "79.5"
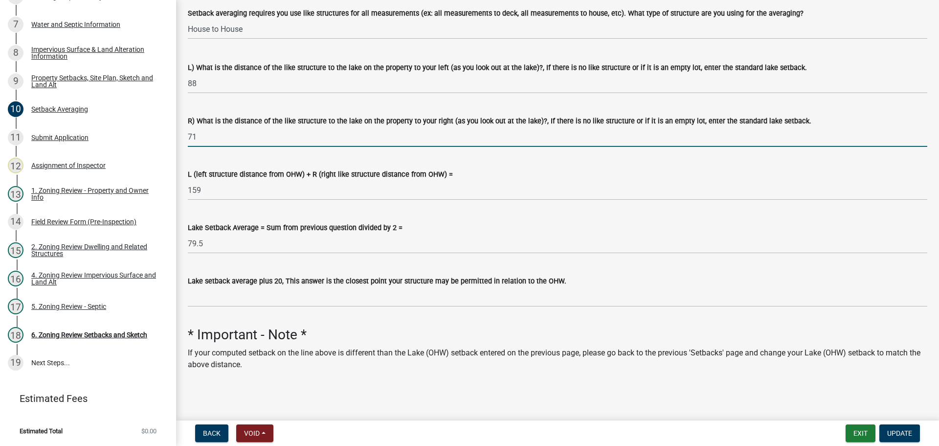
drag, startPoint x: 191, startPoint y: 136, endPoint x: 205, endPoint y: 134, distance: 13.9
click at [205, 134] on input "71" at bounding box center [557, 137] width 739 height 20
type input "72"
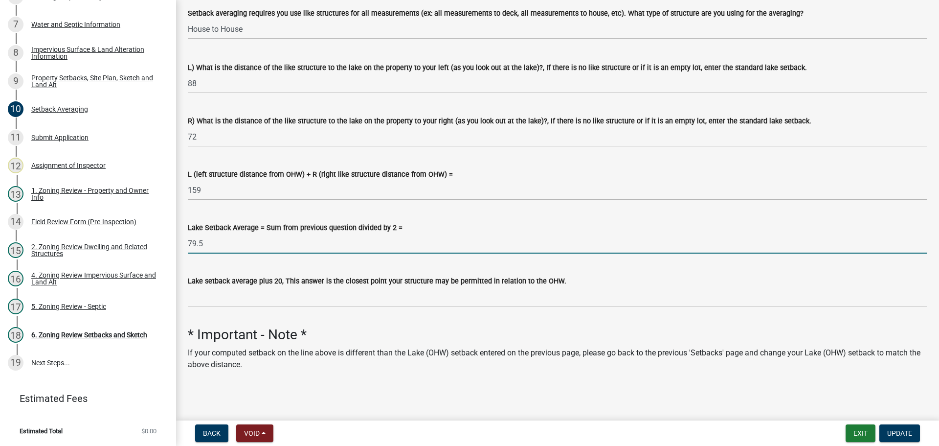
click at [194, 245] on input "79.5" at bounding box center [557, 243] width 739 height 20
type input "78.5"
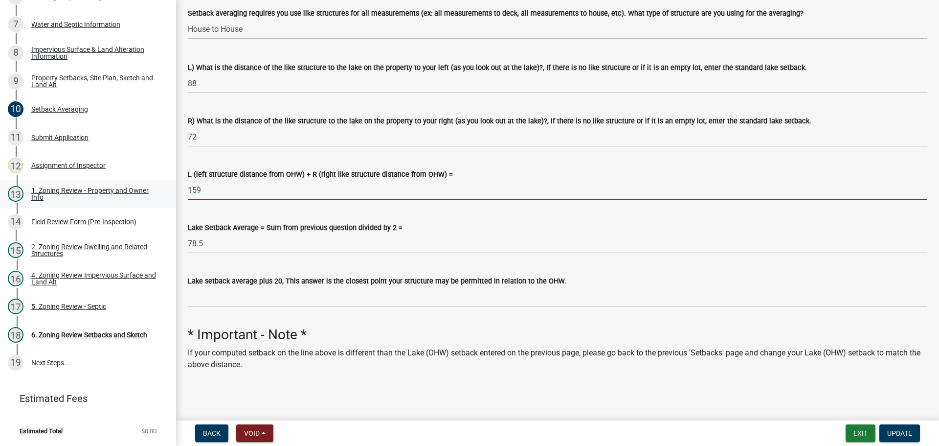
drag, startPoint x: 204, startPoint y: 188, endPoint x: 146, endPoint y: 185, distance: 58.8
click at [145, 187] on div "Zoning-Site Permit Application SITE2025-3808 View Summary Notes 1 Search Parcel…" at bounding box center [469, 223] width 939 height 446
click at [205, 190] on input "159" at bounding box center [557, 190] width 739 height 20
drag, startPoint x: 205, startPoint y: 190, endPoint x: 196, endPoint y: 190, distance: 9.3
click at [196, 190] on input "159" at bounding box center [557, 190] width 739 height 20
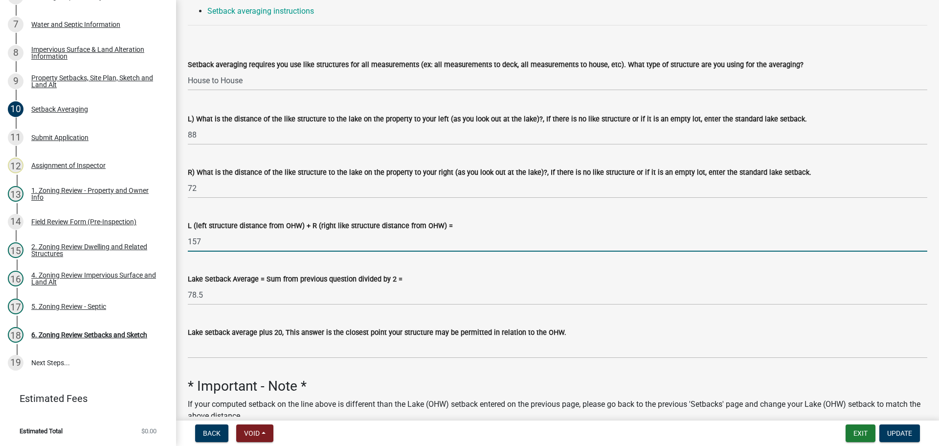
scroll to position [77, 0]
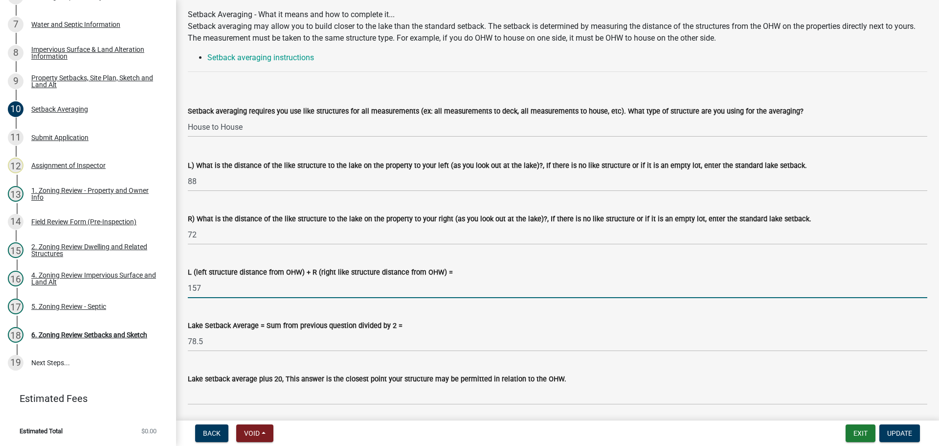
type input "157"
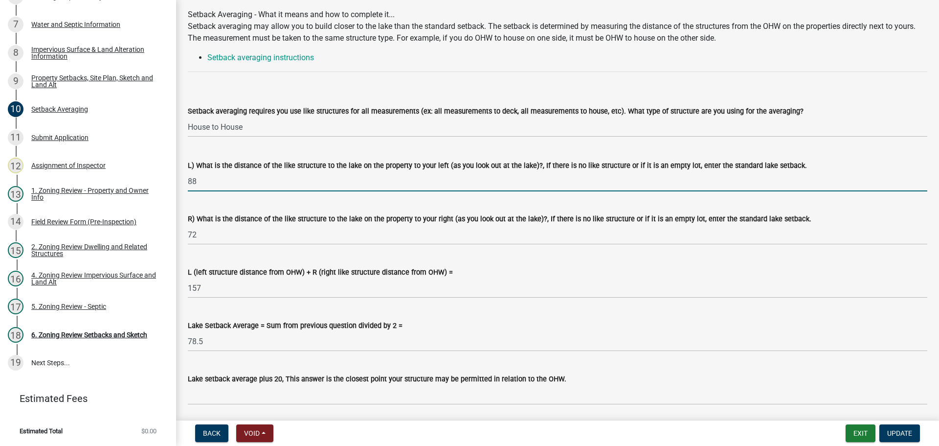
drag, startPoint x: 196, startPoint y: 180, endPoint x: 192, endPoint y: 182, distance: 5.0
click at [192, 182] on input "88" at bounding box center [557, 181] width 739 height 20
type input "87"
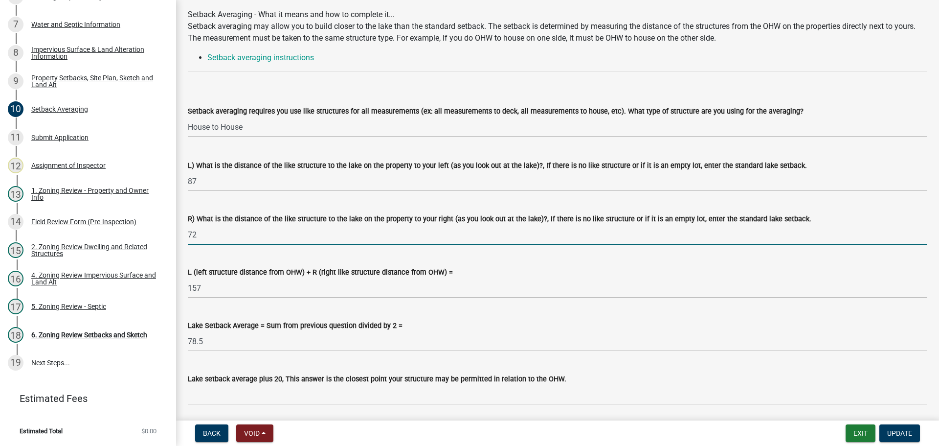
drag, startPoint x: 192, startPoint y: 234, endPoint x: 208, endPoint y: 233, distance: 16.7
click at [208, 233] on input "72" at bounding box center [557, 234] width 739 height 20
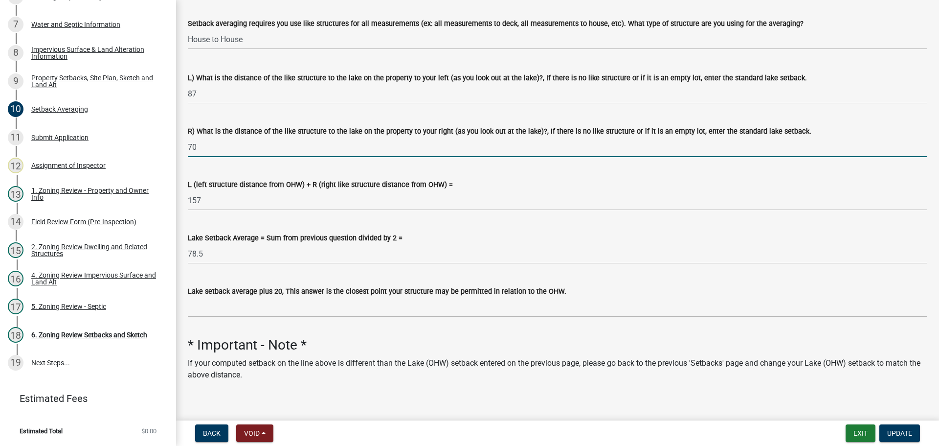
scroll to position [175, 0]
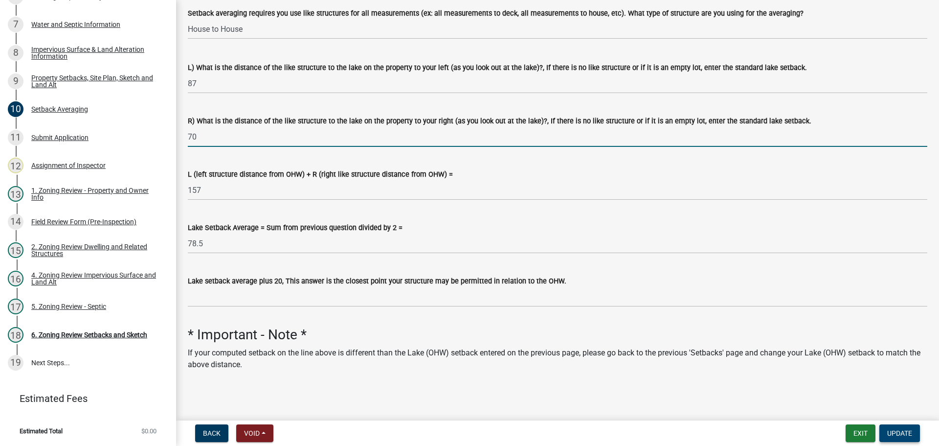
type input "70"
click at [898, 428] on button "Update" at bounding box center [899, 433] width 41 height 18
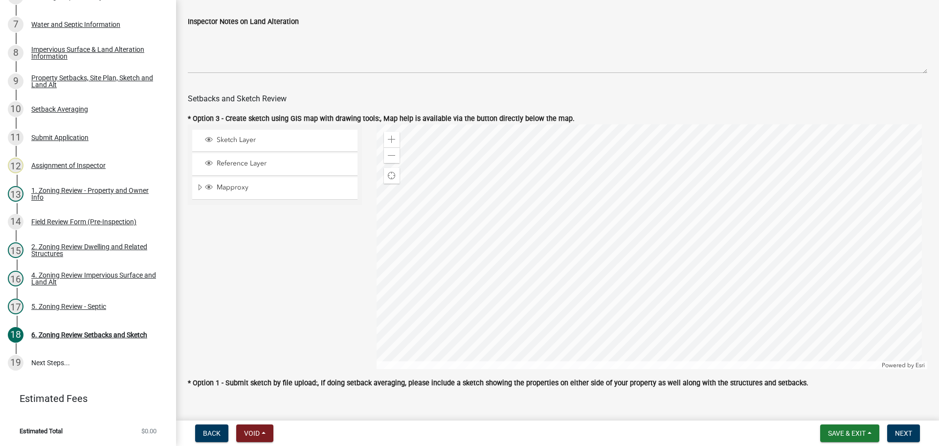
scroll to position [391, 0]
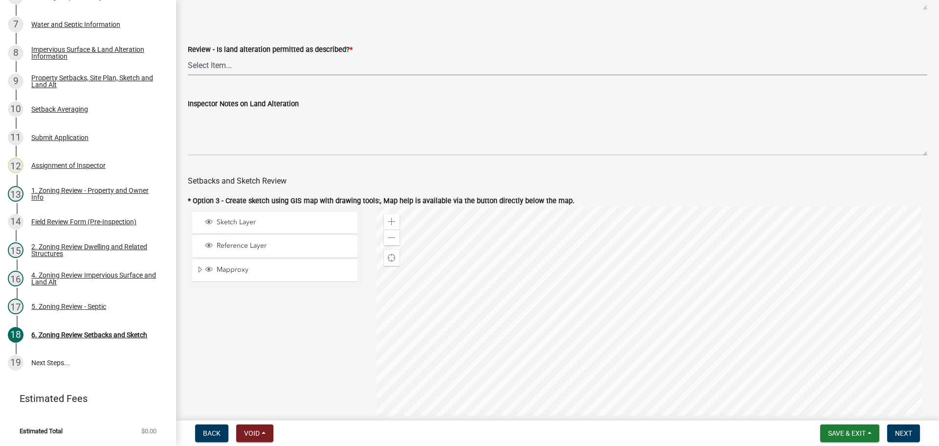
click at [224, 69] on select "Select Item... Yes No N/A" at bounding box center [557, 65] width 739 height 20
click at [188, 57] on select "Select Item... Yes No N/A" at bounding box center [557, 65] width 739 height 20
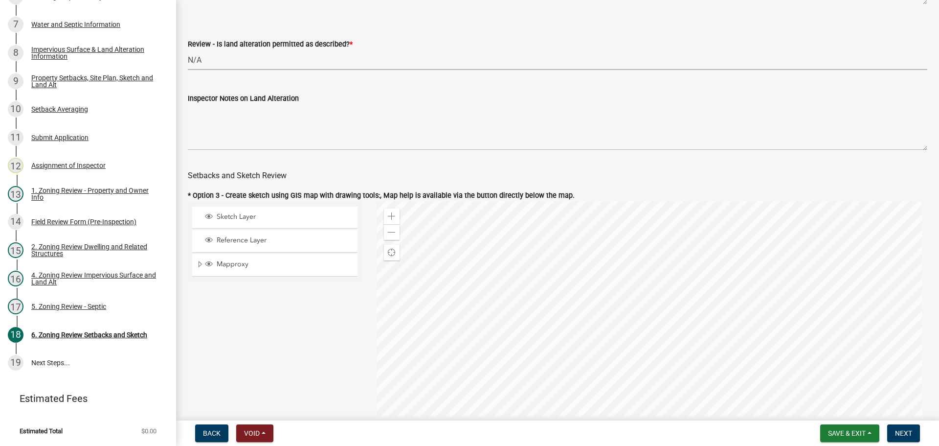
scroll to position [245, 0]
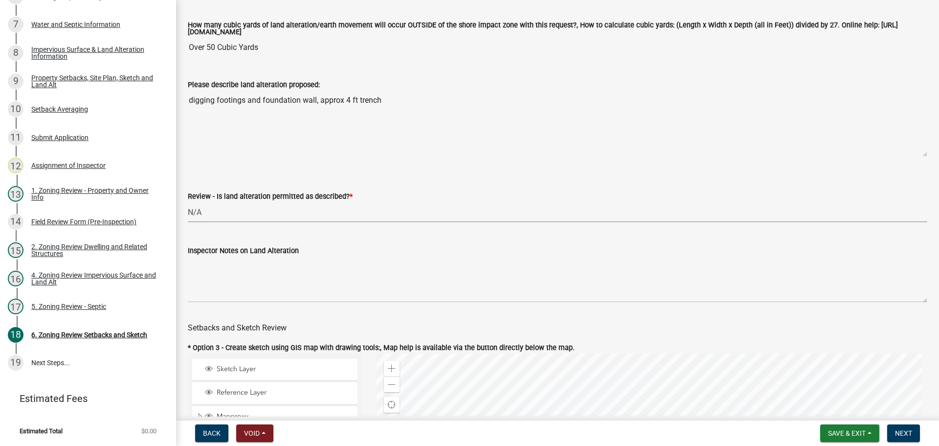
click at [200, 208] on select "Select Item... Yes No N/A" at bounding box center [557, 212] width 739 height 20
click at [188, 203] on select "Select Item... Yes No N/A" at bounding box center [557, 212] width 739 height 20
select select "cada6796-d529-4ebb-b6d4-faca8dd705c9"
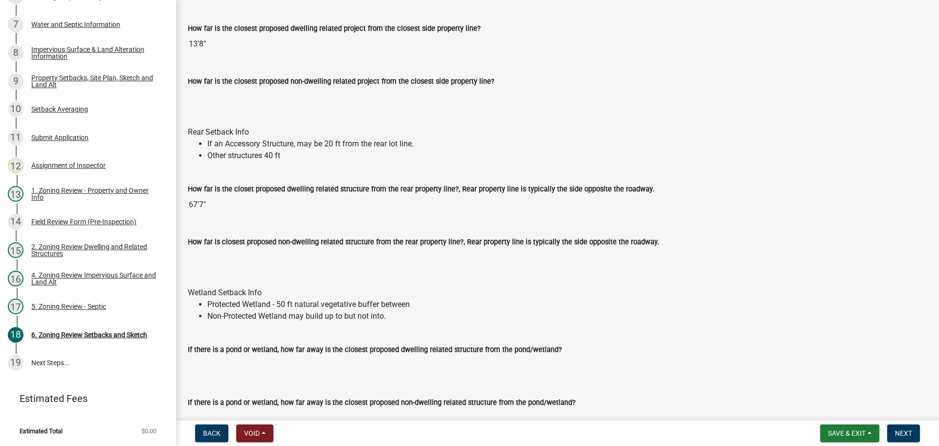
scroll to position [1223, 0]
drag, startPoint x: 213, startPoint y: 204, endPoint x: 183, endPoint y: 204, distance: 29.8
click at [183, 204] on div "How far is the closet proposed dwelling related structure from the rear propert…" at bounding box center [557, 191] width 754 height 45
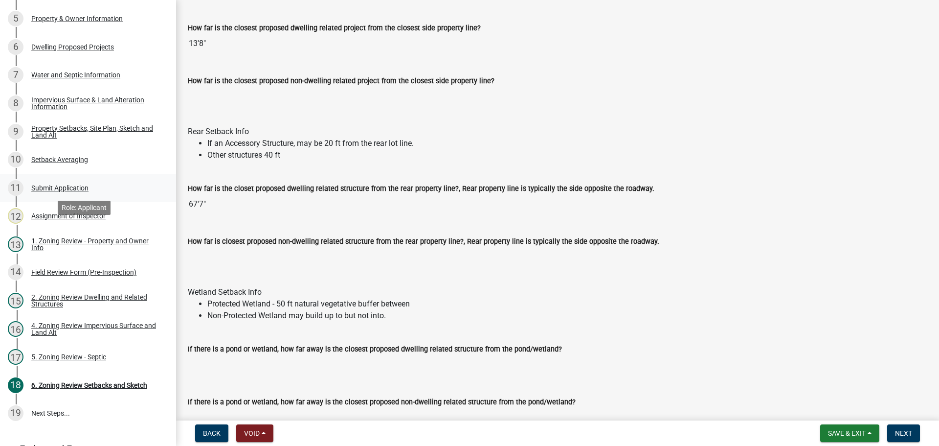
scroll to position [172, 0]
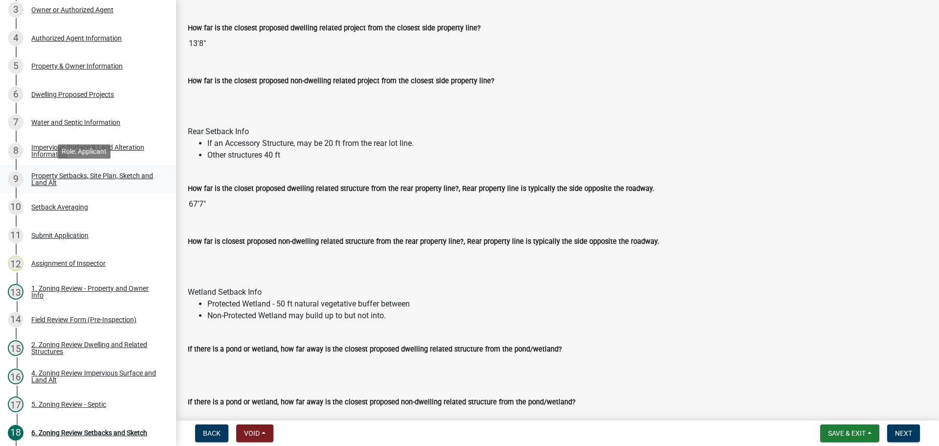
click at [99, 175] on div "Property Setbacks, Site Plan, Sketch and Land Alt" at bounding box center [95, 179] width 129 height 14
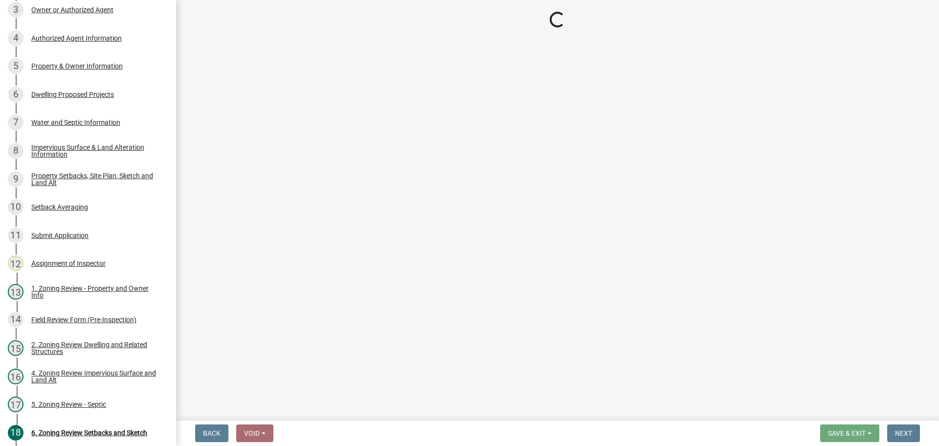
select select "7b13c63f-e699-4112-b373-98fbd28ec536"
select select "b827d36a-50e8-40dd-aeaa-a80d5c176b31"
select select "b56a4575-9846-47cf-8067-c59a4853da22"
select select "12f785fb-c378-4b18-841c-21c73dc99083"
select select "e8ab2dc3-aa3f-46f3-9b4a-37eb25ad84af"
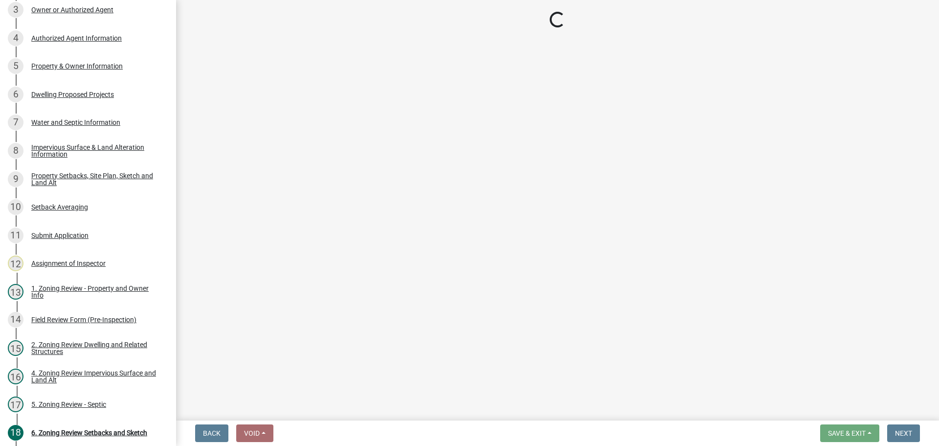
select select "27b2a8b4-abf6-463e-8c0c-7c5d2b4fe26f"
select select "5ad4ab64-b44e-481c-9000-9e5907aa74e1"
select select "e019de12-4845-45f2-ad10-5fb76eee0e55"
select select "c8b8ea71-7088-4e87-a493-7bc88cc2835b"
select select "d6c1d38b-8561-4345-845e-72dfbb0578a1"
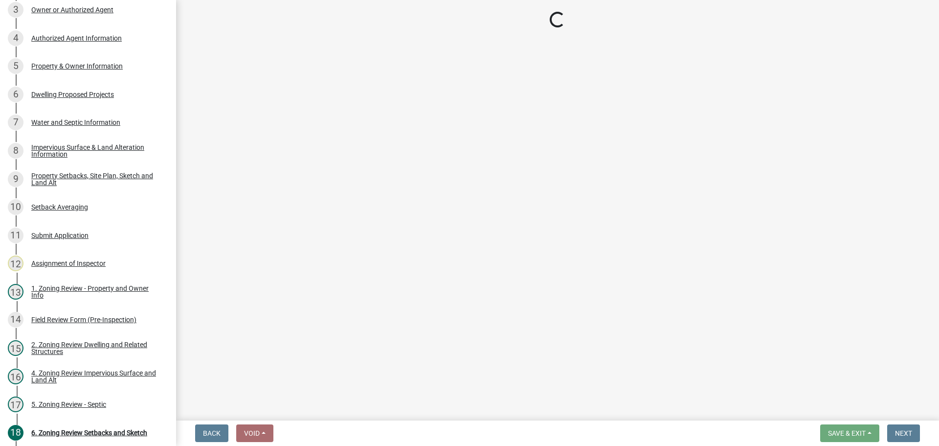
select select "f51aecae-0421-4f67-bd2d-0cff8a85c7cd"
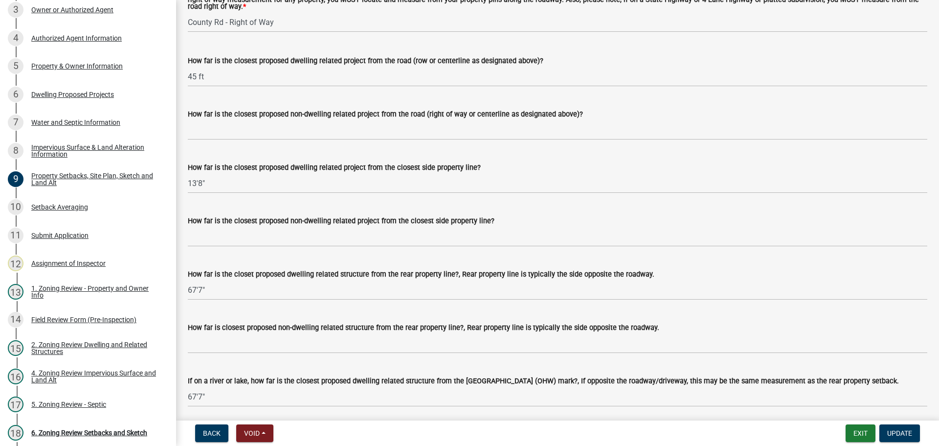
scroll to position [1907, 0]
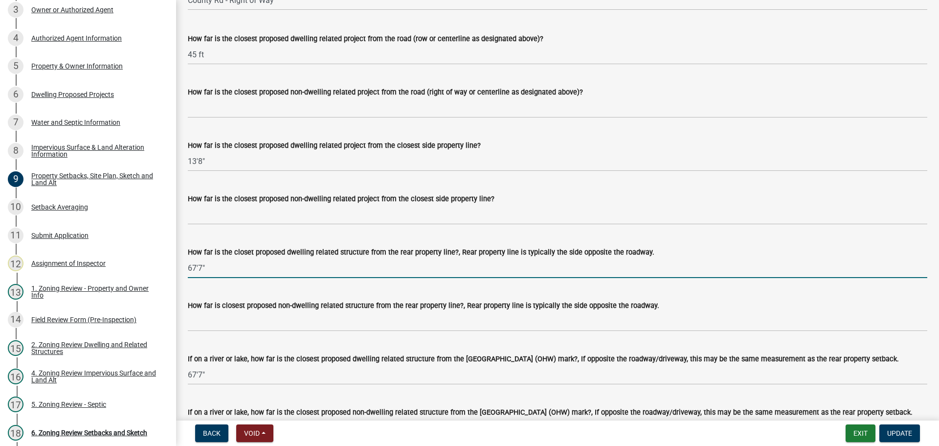
drag, startPoint x: 231, startPoint y: 286, endPoint x: 172, endPoint y: 280, distance: 60.0
click at [172, 280] on div "Zoning-Site Permit Application SITE2025-3808 View Summary Notes 1 Search Parcel…" at bounding box center [469, 223] width 939 height 446
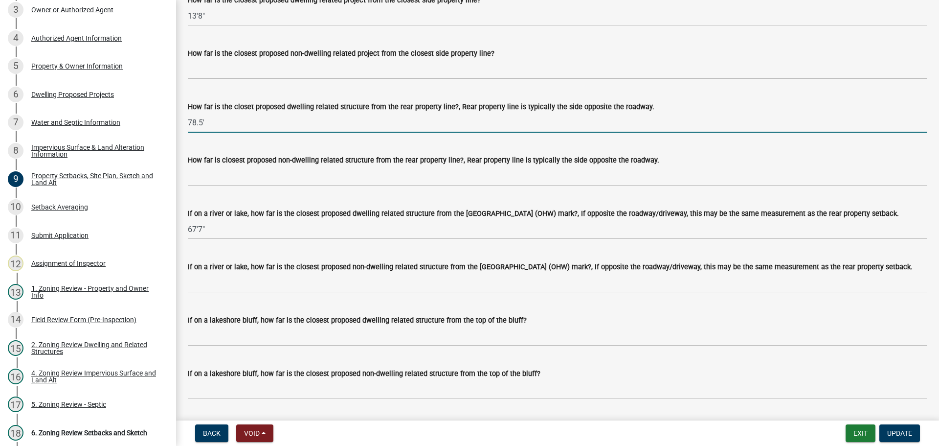
scroll to position [2054, 0]
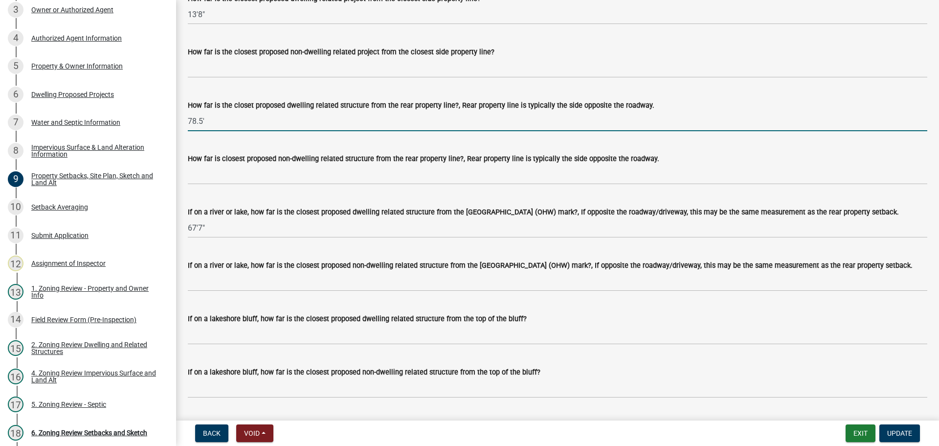
type input "78.5'"
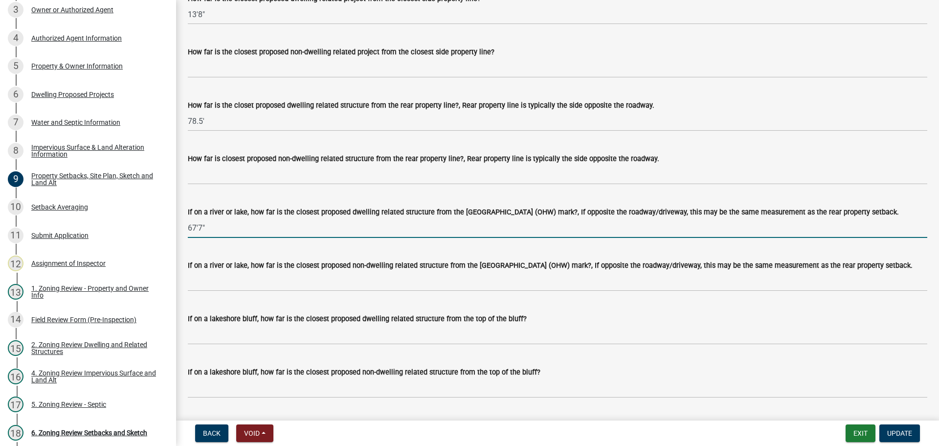
drag, startPoint x: 211, startPoint y: 244, endPoint x: 180, endPoint y: 246, distance: 31.4
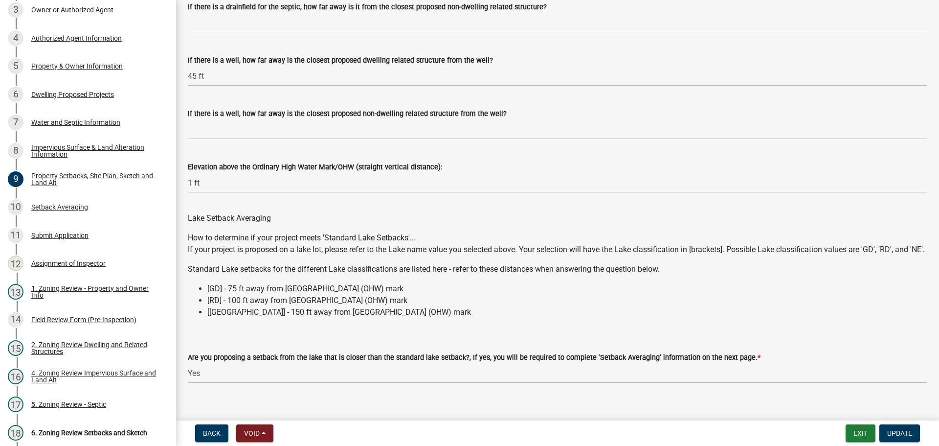
scroll to position [2778, 0]
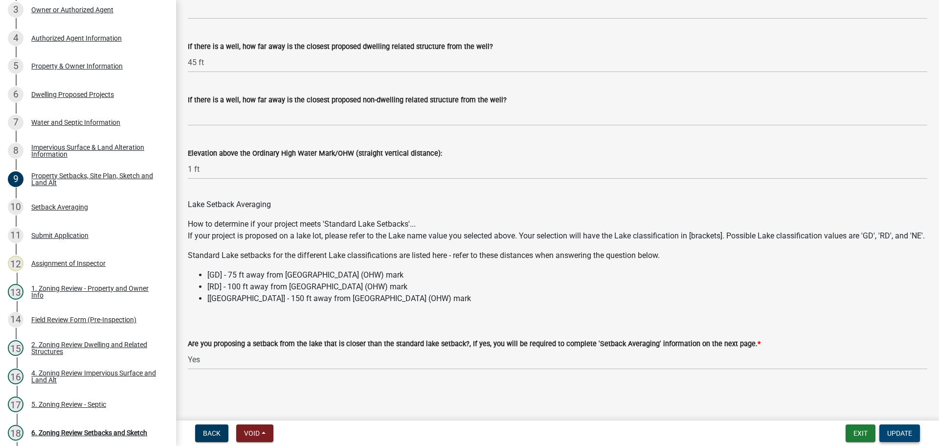
type input "78.5"
click at [903, 431] on span "Update" at bounding box center [899, 433] width 25 height 8
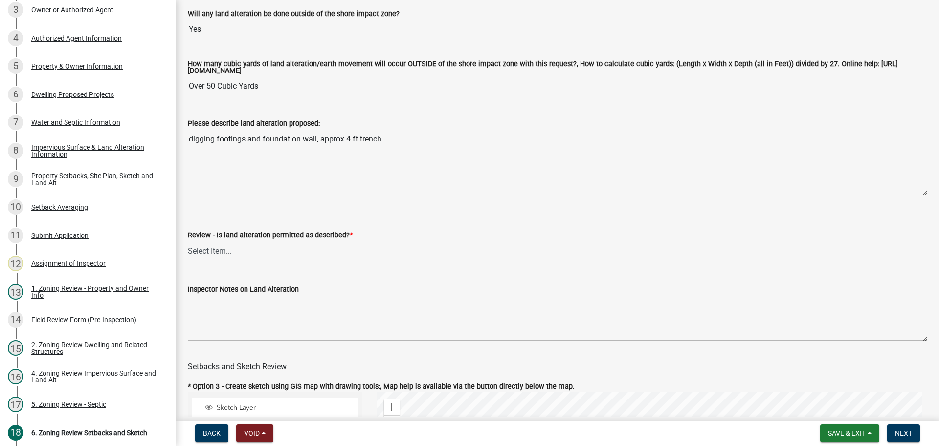
scroll to position [196, 0]
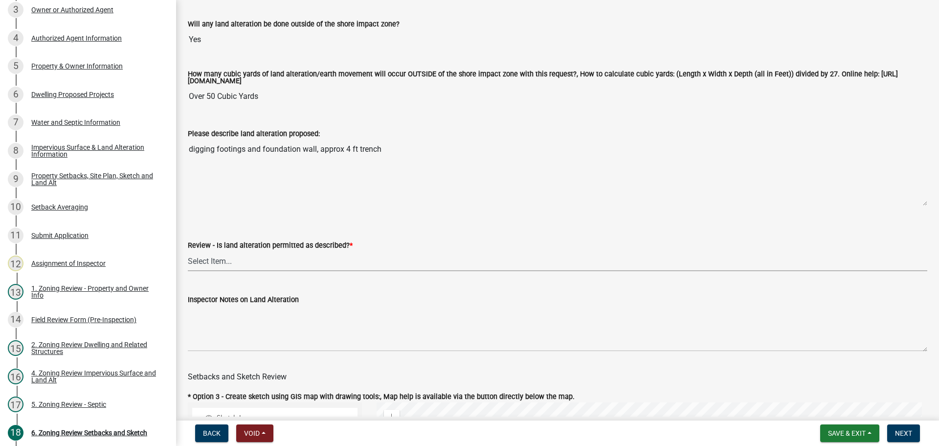
click at [231, 264] on select "Select Item... Yes No N/A" at bounding box center [557, 261] width 739 height 20
click at [188, 252] on select "Select Item... Yes No N/A" at bounding box center [557, 261] width 739 height 20
select select "cada6796-d529-4ebb-b6d4-faca8dd705c9"
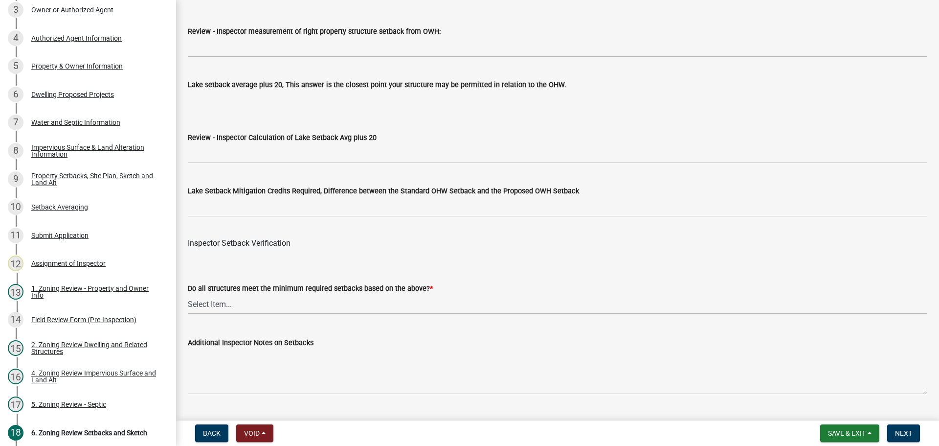
scroll to position [2983, 0]
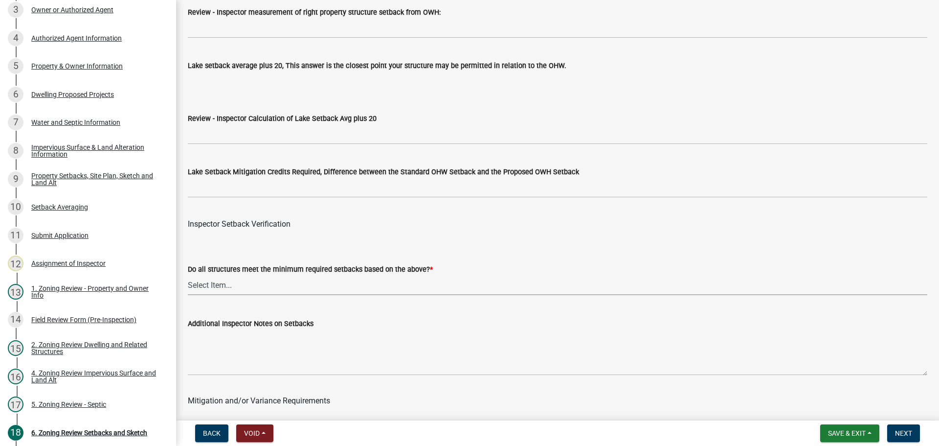
click at [206, 283] on select "Select Item... Yes No" at bounding box center [557, 285] width 739 height 20
click at [188, 277] on select "Select Item... Yes No" at bounding box center [557, 285] width 739 height 20
select select "88bd9445-5f6d-46b1-8b07-2fa629fa05fe"
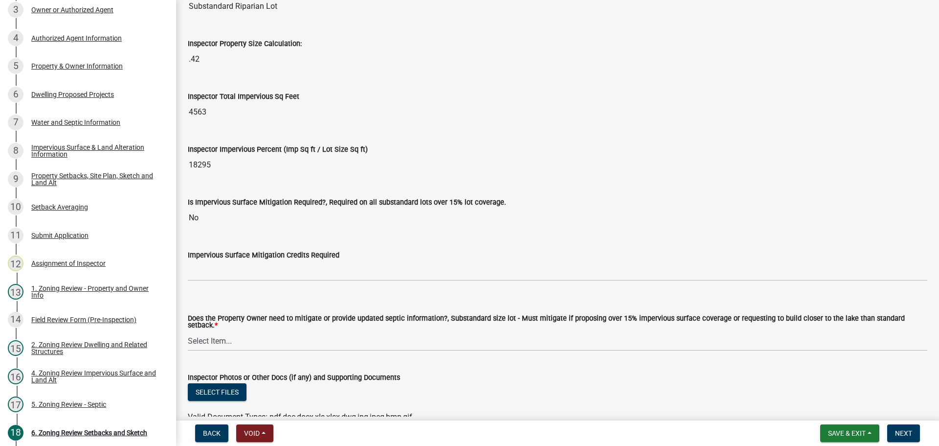
scroll to position [3472, 0]
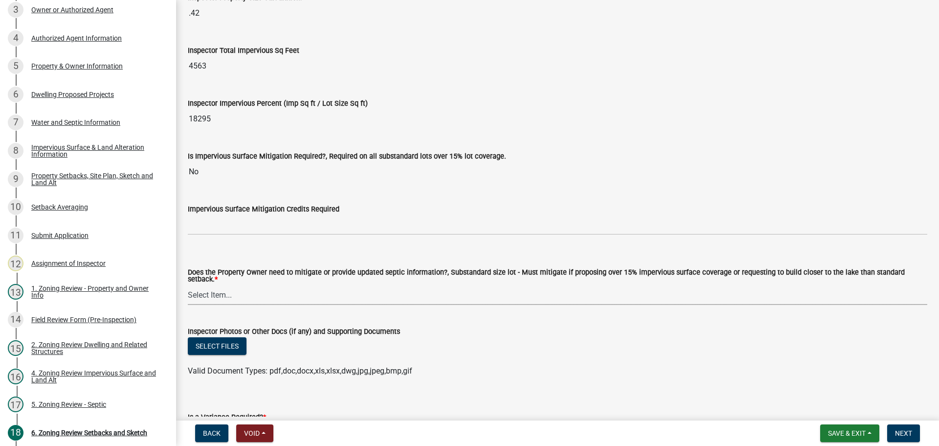
click at [218, 288] on select "Select Item... No Mitigation or additional Septic Information is required Septi…" at bounding box center [557, 295] width 739 height 20
click at [188, 285] on select "Select Item... No Mitigation or additional Septic Information is required Septi…" at bounding box center [557, 295] width 739 height 20
select select "90ee664a-1dc2-440e-be2c-90a87c157e77"
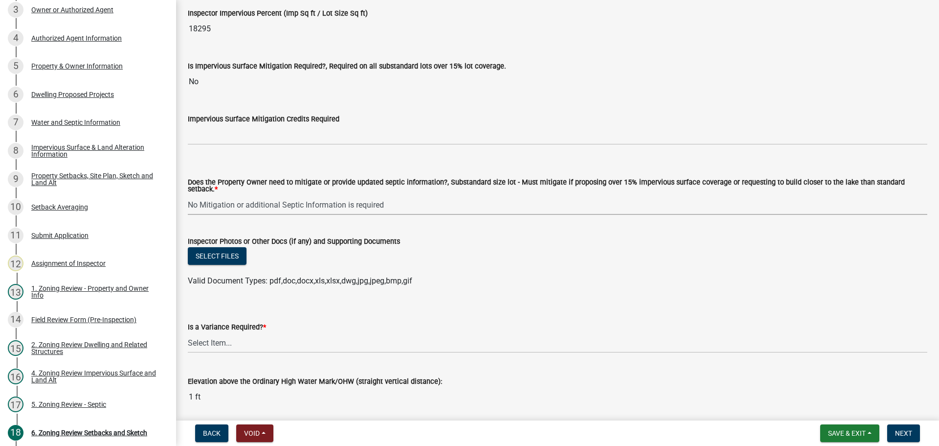
scroll to position [3597, 0]
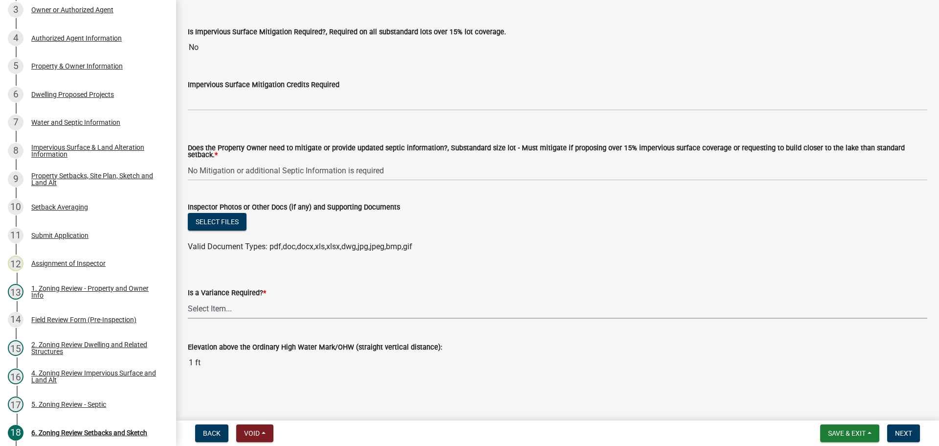
click at [192, 304] on select "Select Item... Yes No" at bounding box center [557, 308] width 739 height 20
click at [188, 298] on select "Select Item... Yes No" at bounding box center [557, 308] width 739 height 20
select select "f2187563-aefa-492e-adce-9c256a51e9d2"
click at [912, 429] on span "Next" at bounding box center [903, 433] width 17 height 8
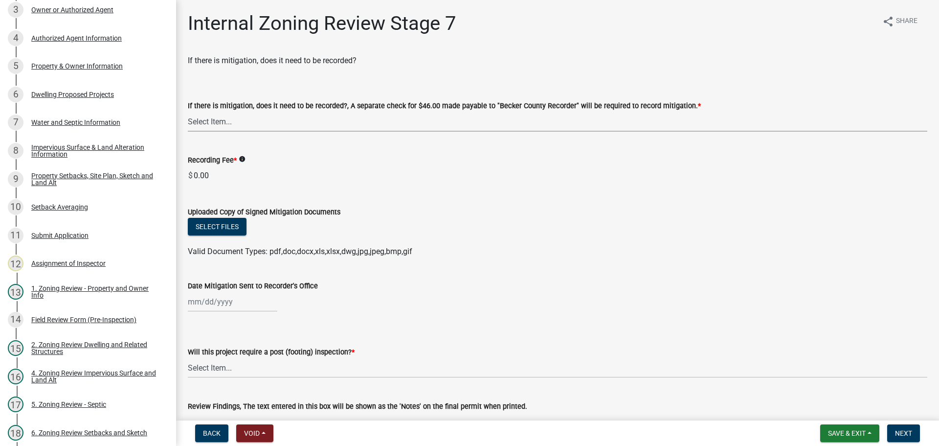
click at [218, 123] on select "Select Item... Yes No N/A" at bounding box center [557, 122] width 739 height 20
click at [188, 112] on select "Select Item... Yes No N/A" at bounding box center [557, 122] width 739 height 20
select select "a3547d78-d162-4c03-a5e6-44db720e788b"
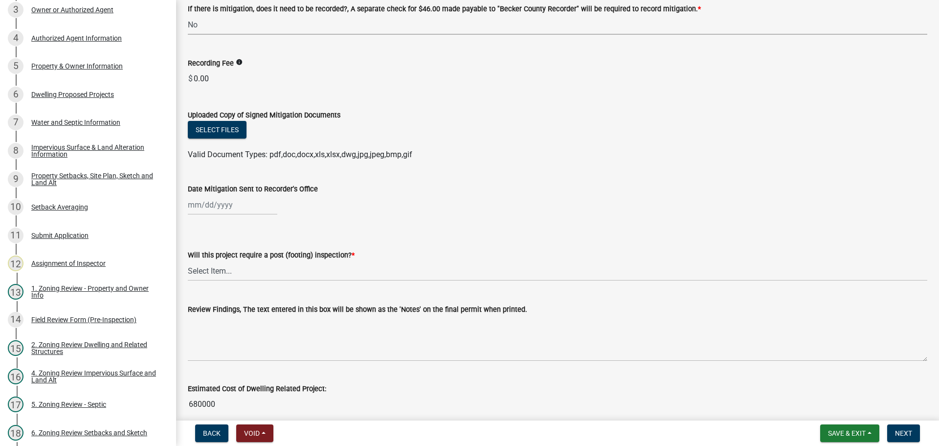
scroll to position [98, 0]
drag, startPoint x: 205, startPoint y: 262, endPoint x: 209, endPoint y: 268, distance: 7.7
click at [208, 268] on select "Select Item... No Yes" at bounding box center [557, 270] width 739 height 20
click at [188, 260] on select "Select Item... No Yes" at bounding box center [557, 270] width 739 height 20
select select "74b00539-a6f1-4ef6-a890-a22a5fa5fedf"
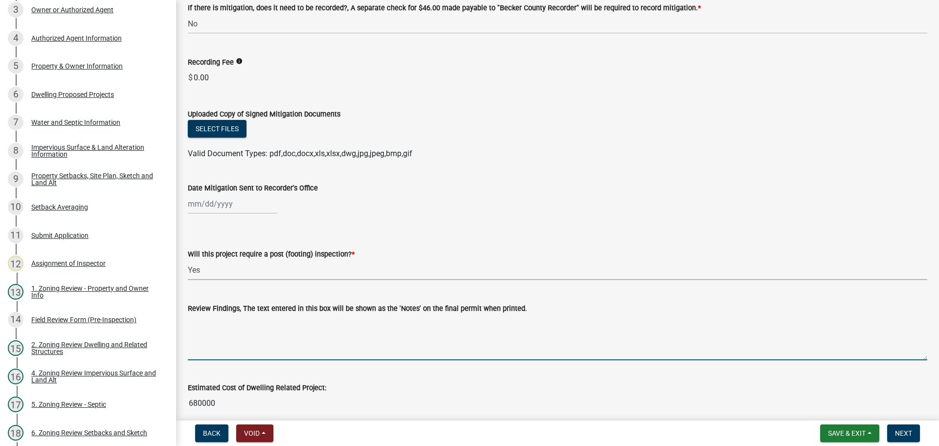
click at [273, 330] on textarea "Review Findings, The text entered in this box will be shown as the 'Notes' on t…" at bounding box center [557, 337] width 739 height 46
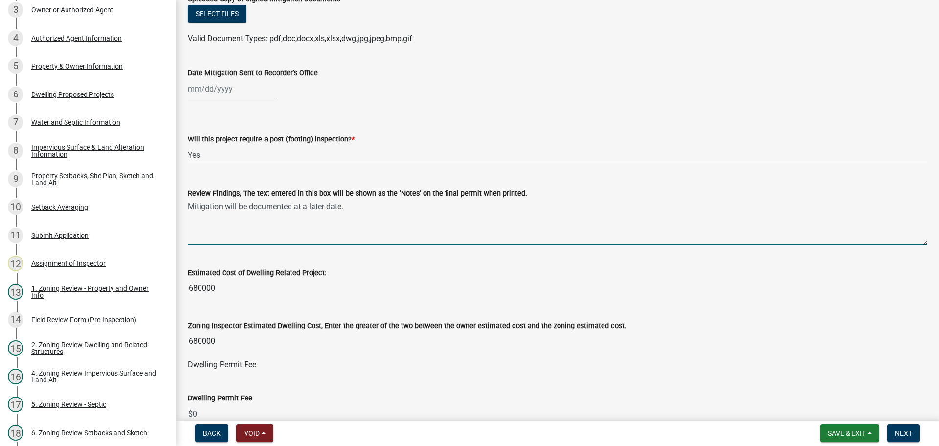
scroll to position [245, 0]
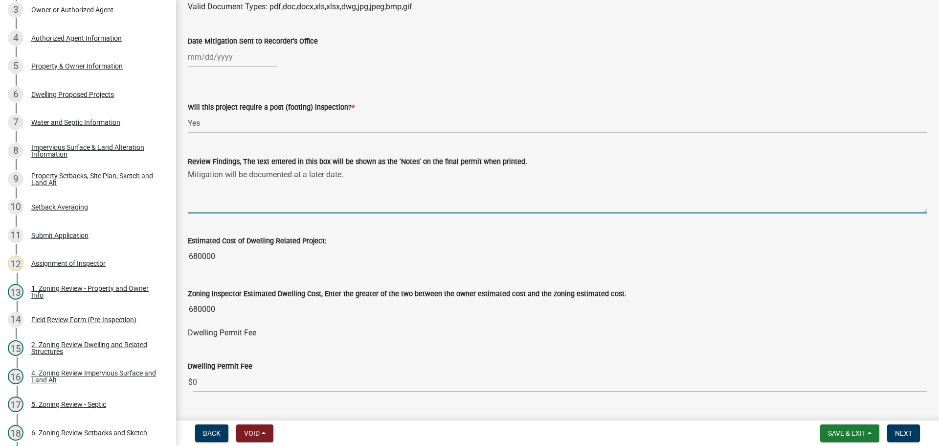
type textarea "Mitigation will be documented at a later date."
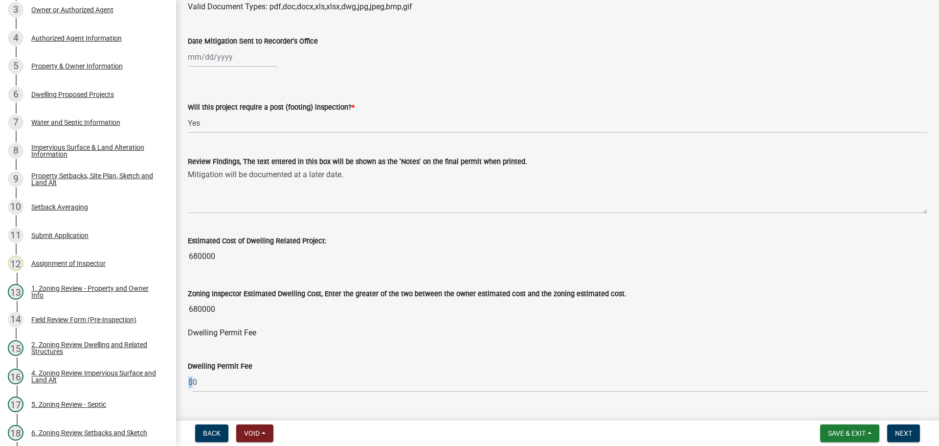
drag, startPoint x: 191, startPoint y: 381, endPoint x: 215, endPoint y: 381, distance: 24.0
click at [215, 381] on div "$ 0" at bounding box center [557, 382] width 739 height 20
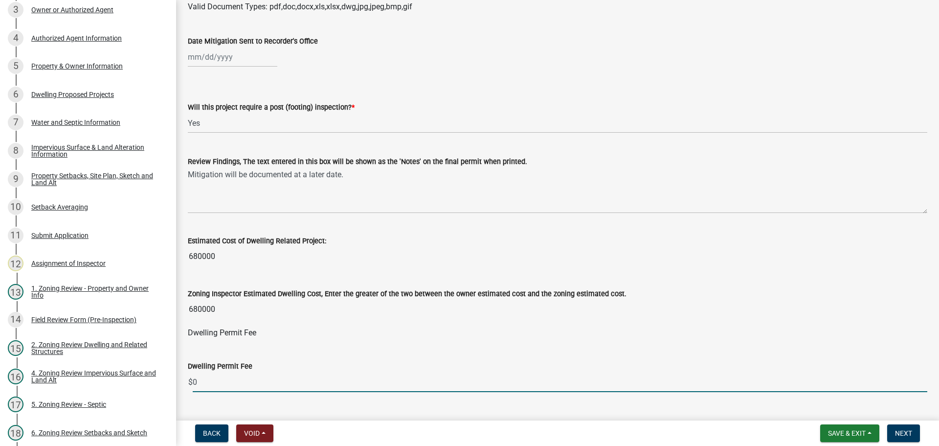
drag, startPoint x: 202, startPoint y: 380, endPoint x: 193, endPoint y: 380, distance: 8.8
click at [193, 380] on input "0" at bounding box center [560, 382] width 735 height 20
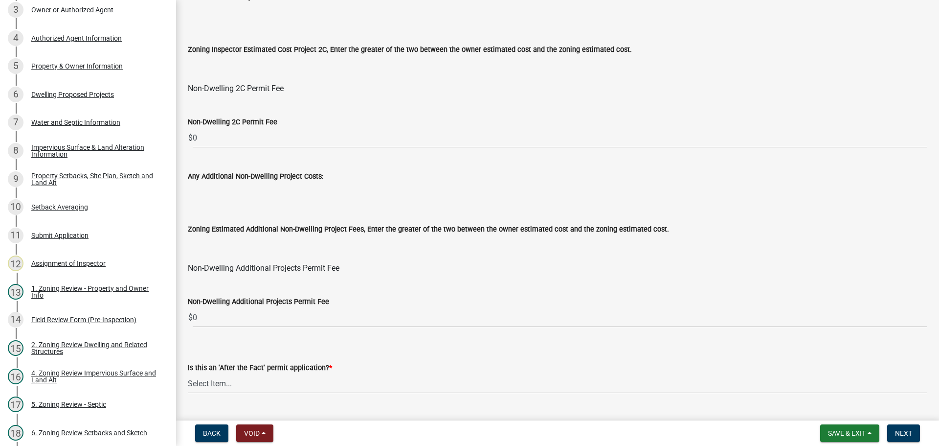
scroll to position [1183, 0]
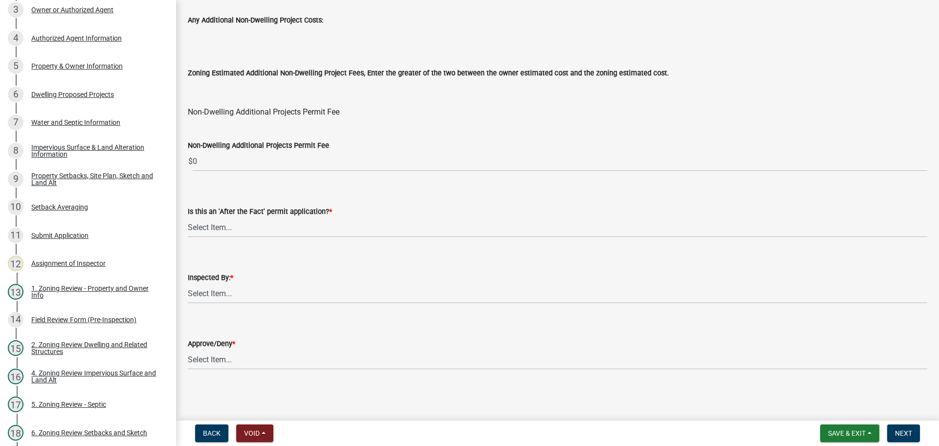
type input "2100"
click at [204, 226] on select "Select Item... No Yes" at bounding box center [557, 227] width 739 height 20
click at [188, 217] on select "Select Item... No Yes" at bounding box center [557, 227] width 739 height 20
select select "bbe3a6c5-1893-4527-8578-ada07a3b8ea5"
click at [228, 297] on select "Select Item... [PERSON_NAME] [PERSON_NAME] [PERSON_NAME] [PERSON_NAME] [PERSON_…" at bounding box center [557, 293] width 739 height 20
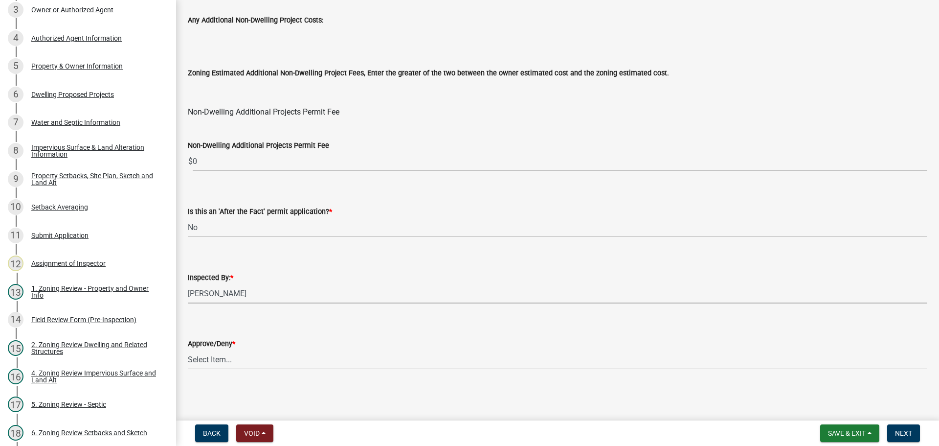
click at [188, 283] on select "Select Item... [PERSON_NAME] [PERSON_NAME] [PERSON_NAME] [PERSON_NAME] [PERSON_…" at bounding box center [557, 293] width 739 height 20
select select "ebd8400e-d8d5-49f8-911f-e671eb76408a"
click at [214, 358] on select "Select Item... Approve Deny" at bounding box center [557, 359] width 739 height 20
click at [188, 349] on select "Select Item... Approve Deny" at bounding box center [557, 359] width 739 height 20
select select "97c9e5a4-d35f-4903-ad68-b764687ac9e9"
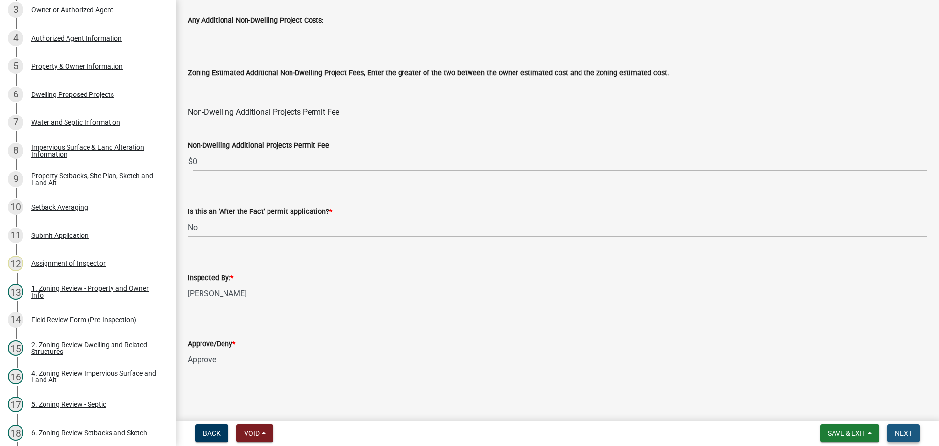
click at [904, 431] on span "Next" at bounding box center [903, 433] width 17 height 8
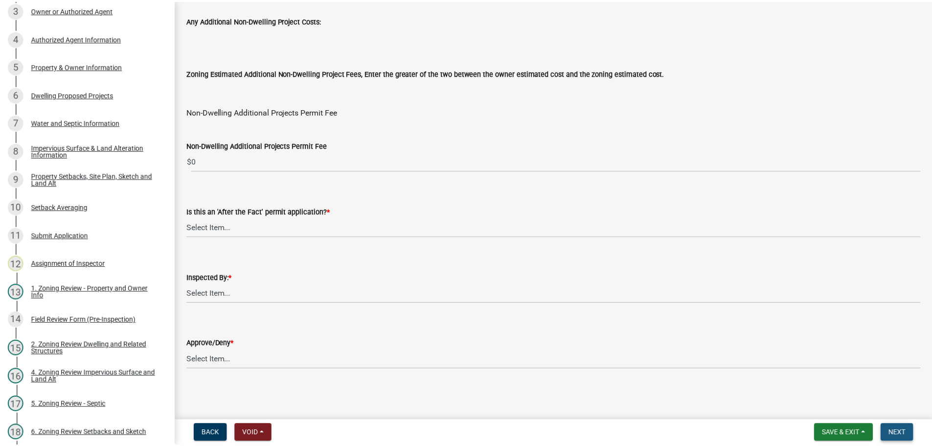
scroll to position [0, 0]
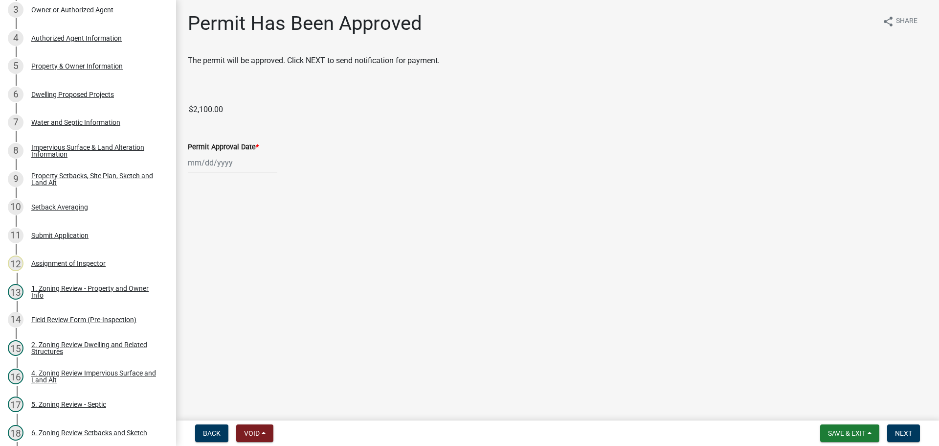
select select "10"
select select "2025"
click at [215, 167] on div "[PERSON_NAME] Feb Mar Apr [PERSON_NAME][DATE] Oct Nov [DATE] 1526 1527 1528 152…" at bounding box center [232, 163] width 89 height 20
click at [210, 226] on div "7" at bounding box center [213, 231] width 16 height 16
type input "[DATE]"
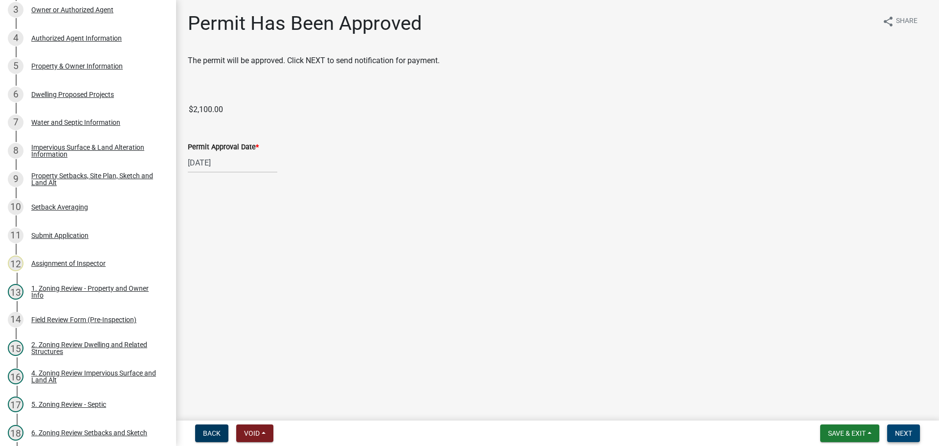
click at [906, 432] on span "Next" at bounding box center [903, 433] width 17 height 8
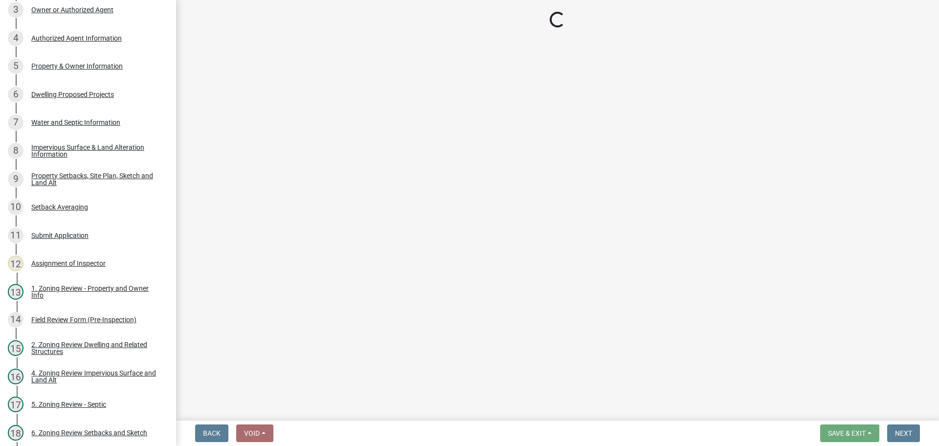
select select "3: 3"
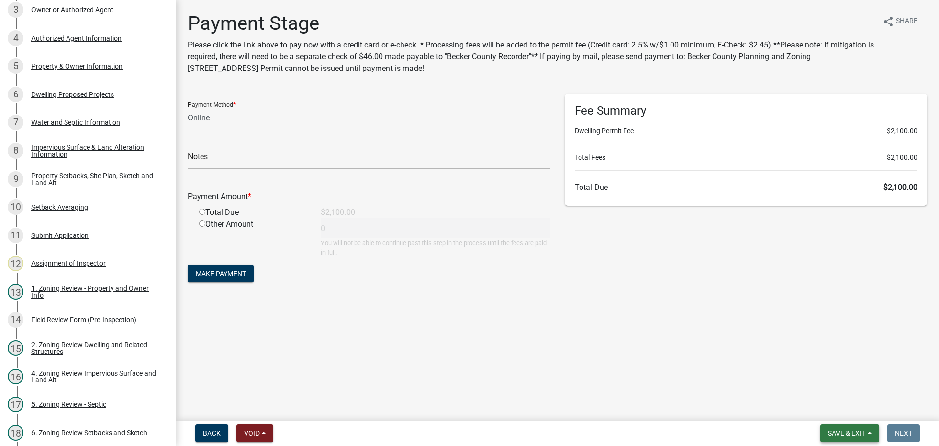
click at [846, 427] on button "Save & Exit" at bounding box center [849, 433] width 59 height 18
click at [824, 408] on button "Save & Exit" at bounding box center [840, 407] width 78 height 23
